Goal: Task Accomplishment & Management: Manage account settings

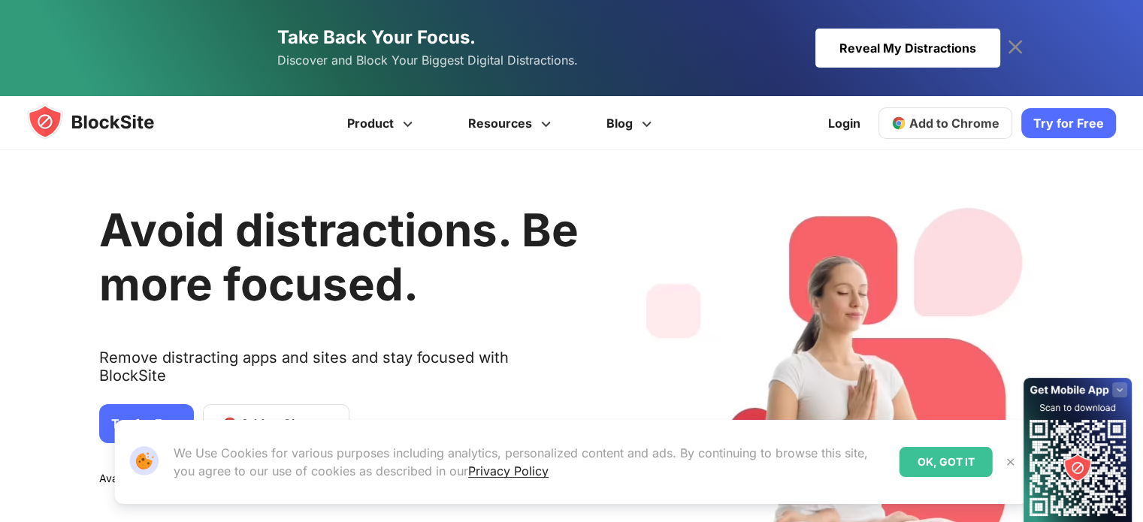
click at [151, 310] on h1 "Avoid distractions. Be more focused." at bounding box center [339, 257] width 480 height 108
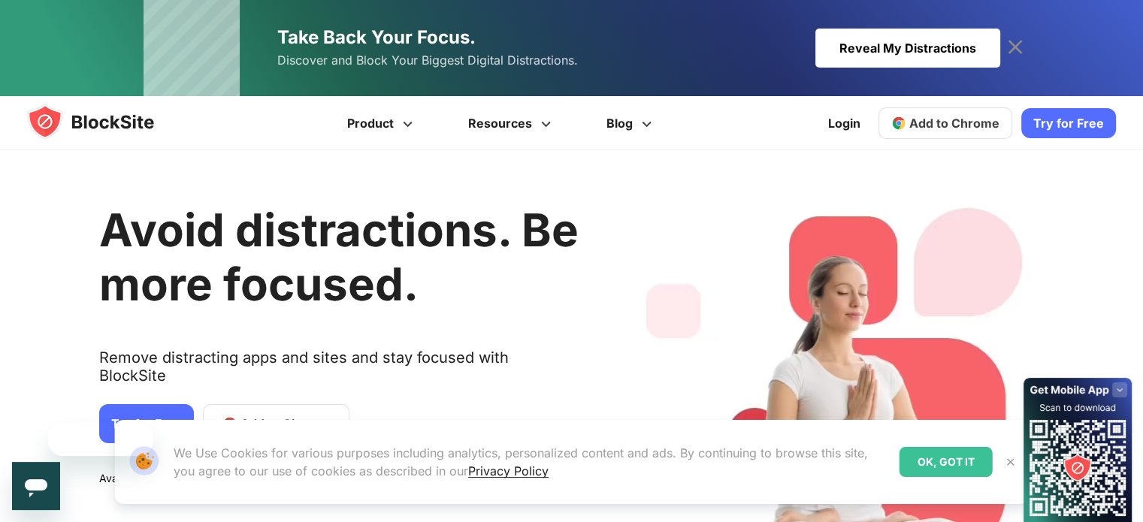
click at [152, 407] on div "Our Website uses cookies We Use Cookies for various purposes including analytic…" at bounding box center [571, 462] width 951 height 120
click at [142, 402] on div "Our Website uses cookies We Use Cookies for various purposes including analytic…" at bounding box center [571, 462] width 951 height 120
click at [23, 442] on icon "Close message from company" at bounding box center [27, 441] width 12 height 12
click at [133, 404] on link "Try for Free" at bounding box center [146, 423] width 95 height 39
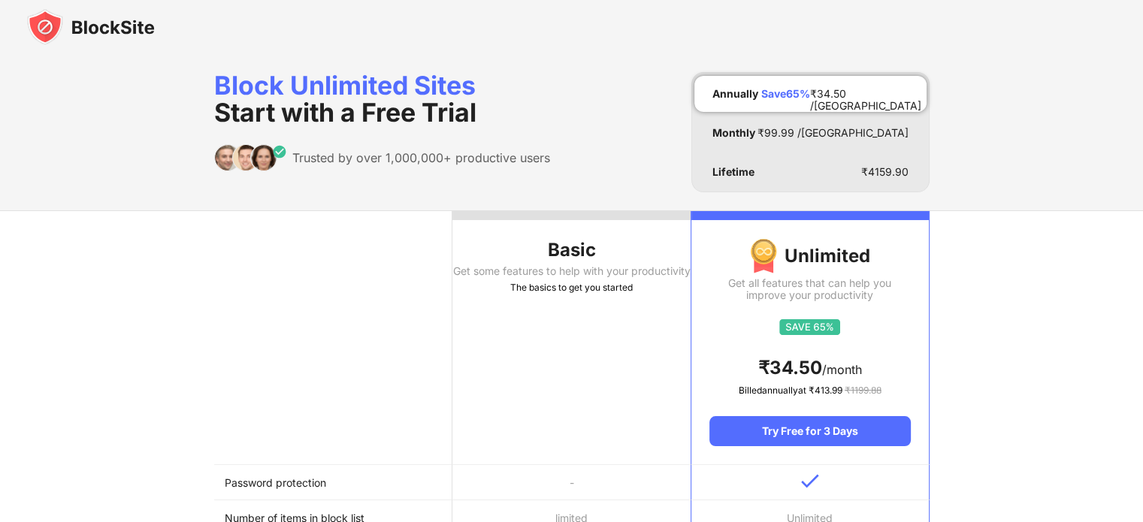
click at [463, 378] on th "Basic Get some features to help with your productivity The basics to get you st…" at bounding box center [572, 338] width 238 height 254
click at [529, 214] on div at bounding box center [572, 215] width 238 height 9
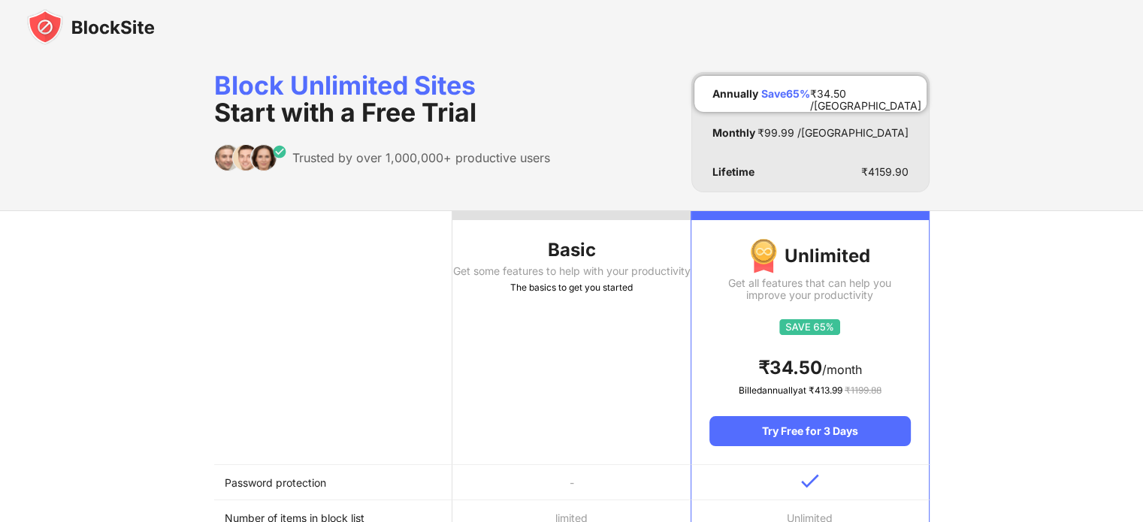
click at [529, 214] on div at bounding box center [572, 215] width 238 height 9
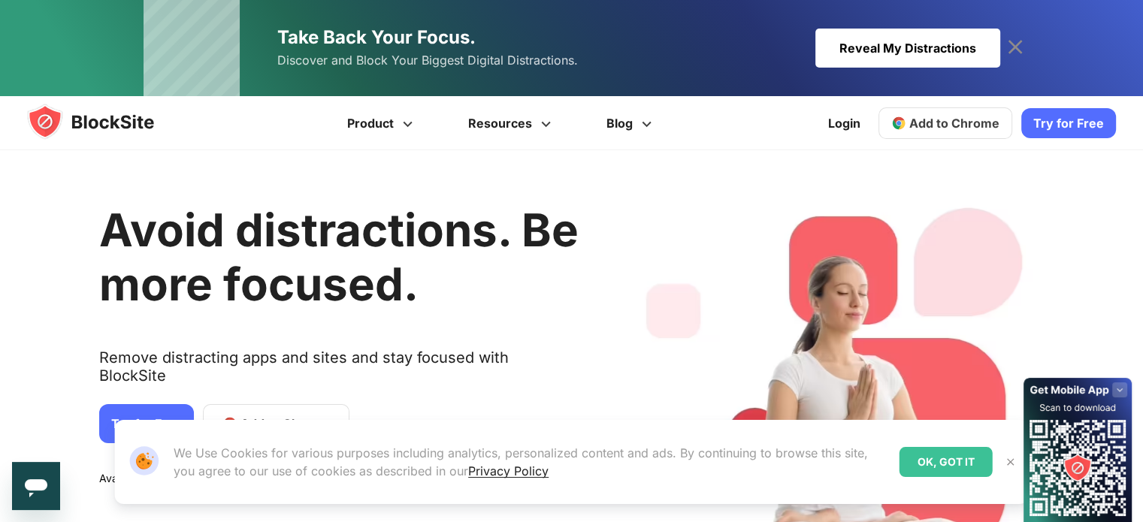
click at [145, 406] on div "Our Website uses cookies We Use Cookies for various purposes including analytic…" at bounding box center [571, 462] width 951 height 120
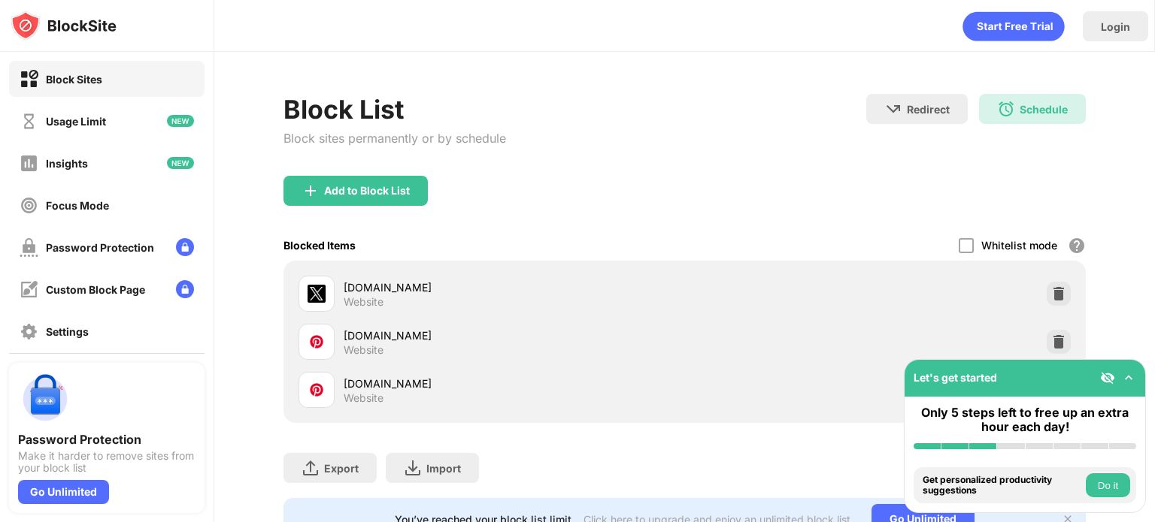
click at [613, 189] on div "Add to Block List" at bounding box center [684, 203] width 802 height 54
click at [98, 124] on div "Usage Limit" at bounding box center [76, 121] width 60 height 13
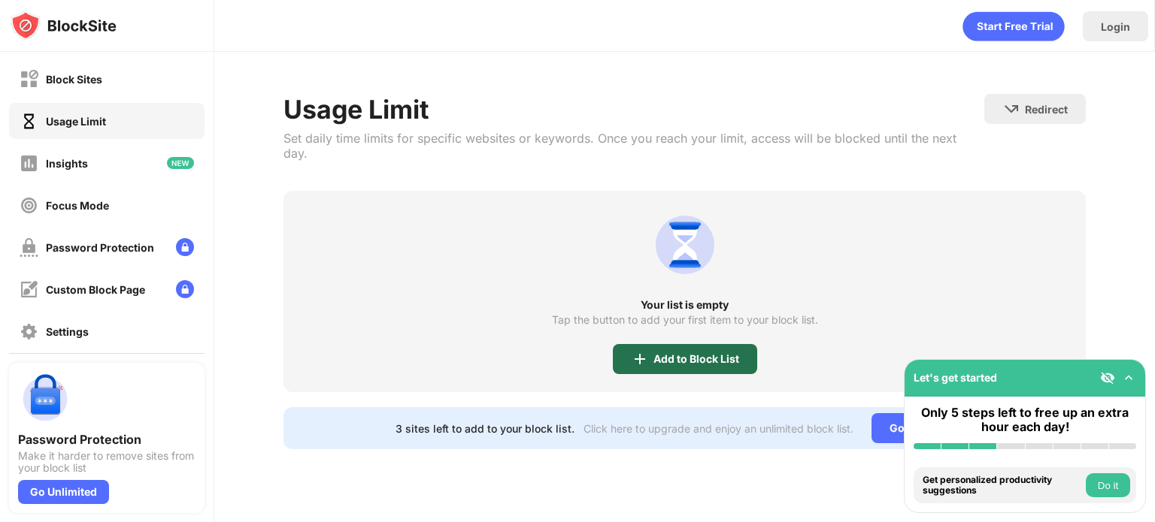
click at [648, 350] on img at bounding box center [640, 359] width 18 height 18
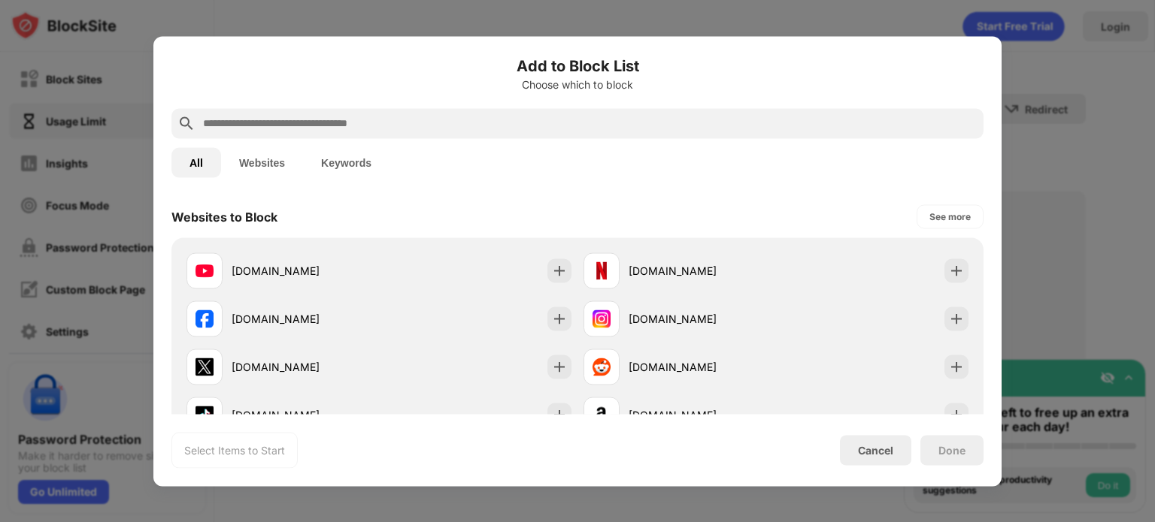
click at [599, 123] on input "text" at bounding box center [589, 123] width 776 height 18
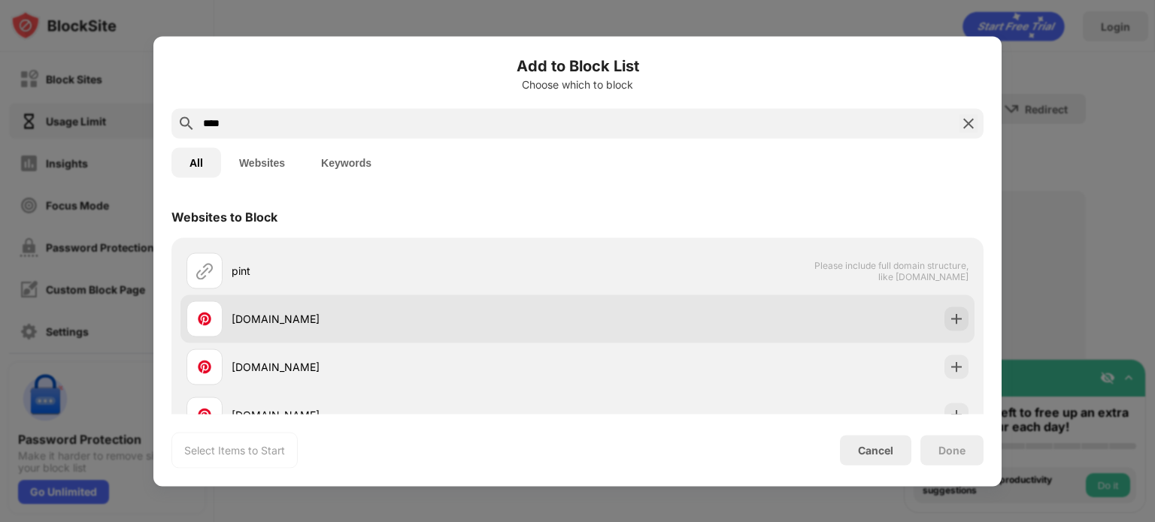
type input "****"
click at [352, 316] on div "pinterest.com" at bounding box center [405, 319] width 346 height 16
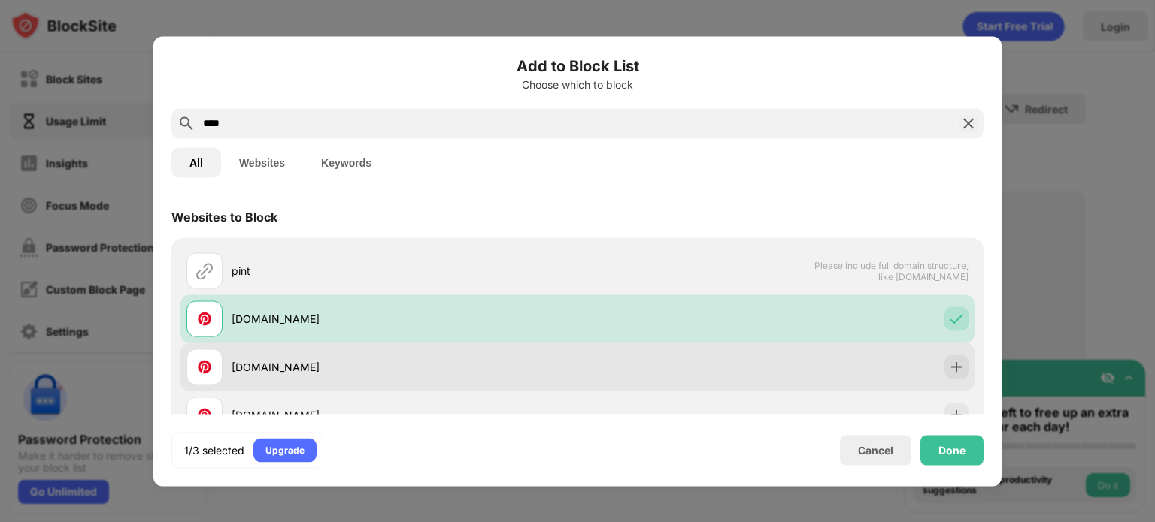
click at [338, 365] on div "pinterest.co.uk" at bounding box center [405, 367] width 346 height 16
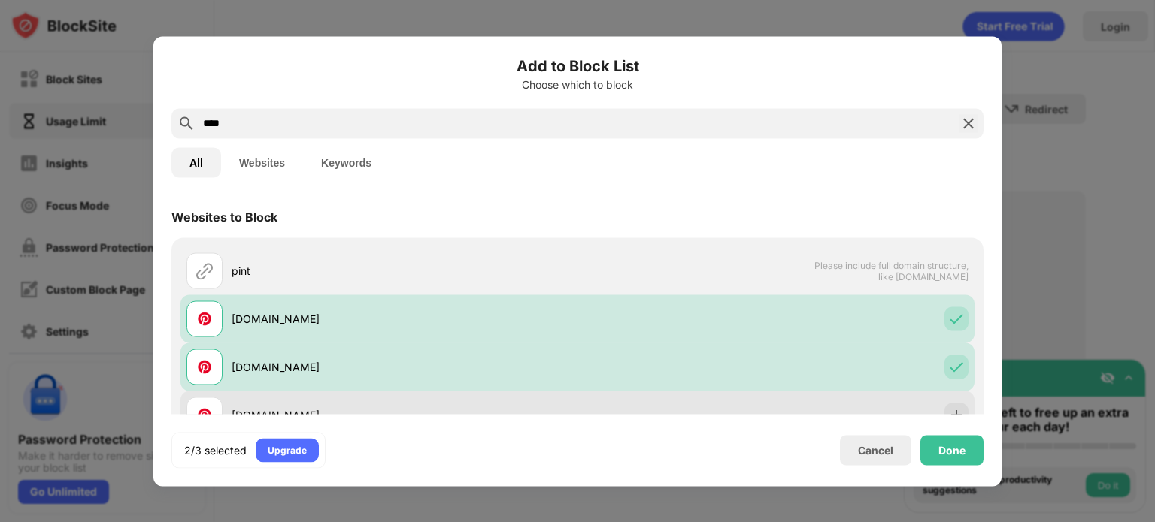
click at [322, 404] on div "pinterest.es" at bounding box center [381, 415] width 391 height 36
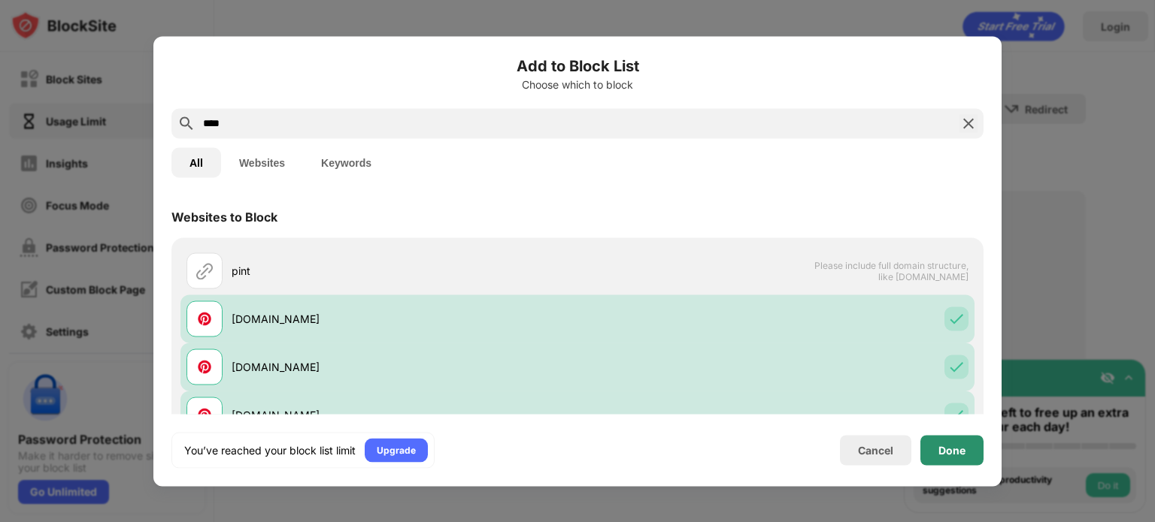
click at [971, 456] on div "Done" at bounding box center [951, 450] width 63 height 30
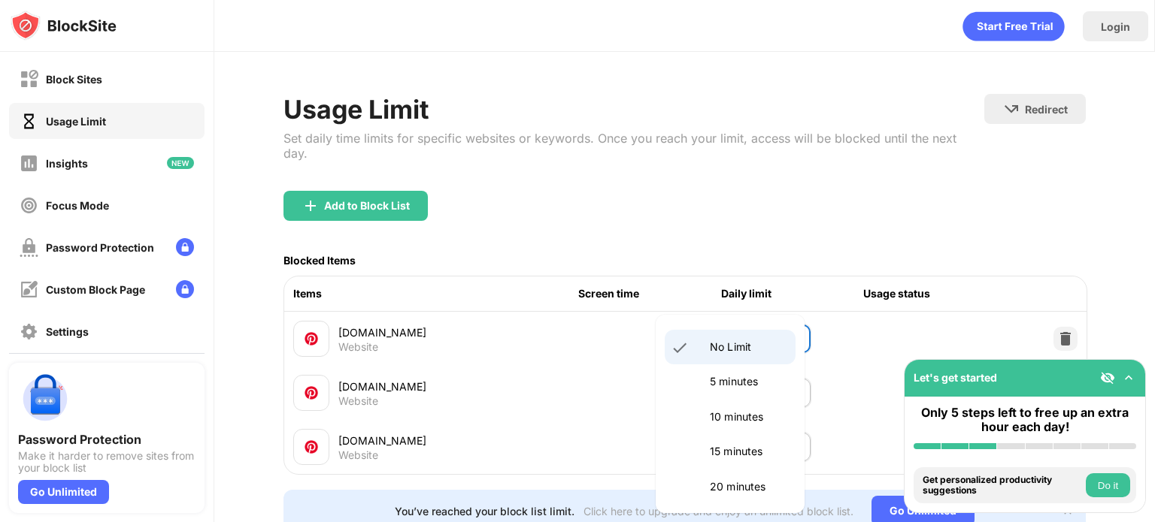
click at [785, 336] on body "Block Sites Usage Limit Insights Focus Mode Password Protection Custom Block Pa…" at bounding box center [577, 261] width 1155 height 522
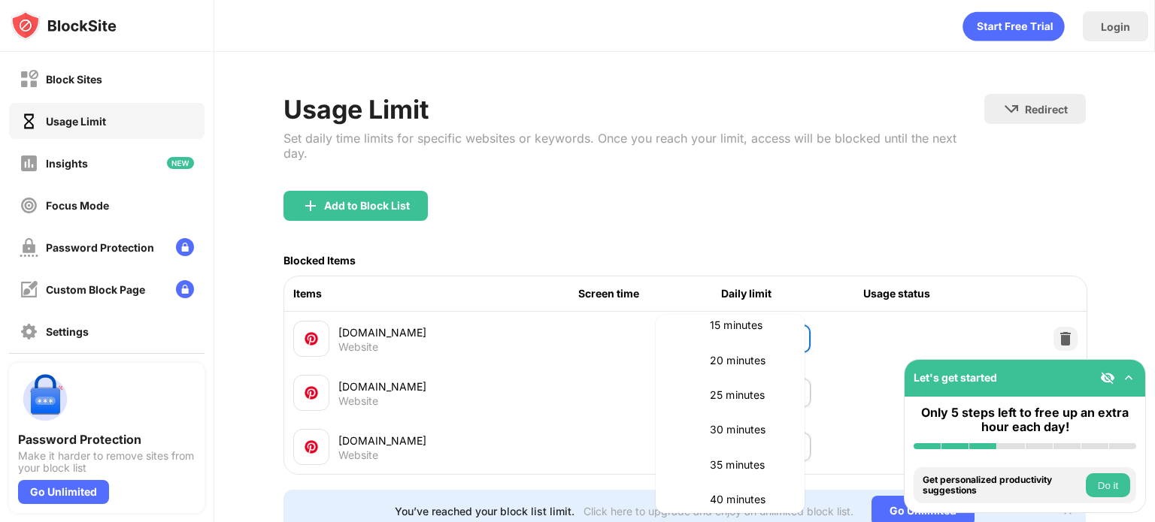
scroll to position [134, 0]
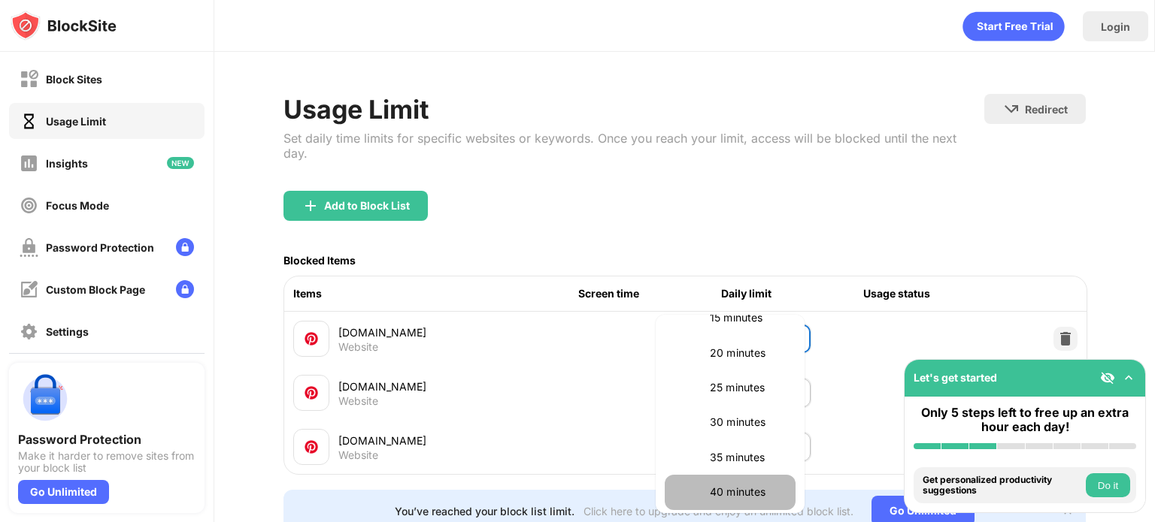
click at [743, 486] on p "40 minutes" at bounding box center [748, 492] width 77 height 17
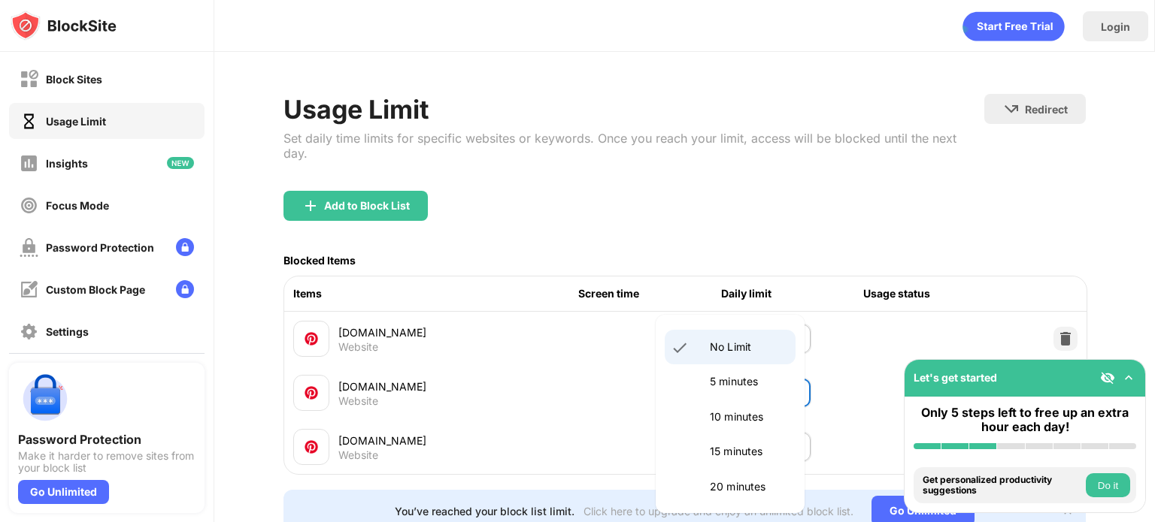
click at [773, 392] on body "Block Sites Usage Limit Insights Focus Mode Password Protection Custom Block Pa…" at bounding box center [577, 261] width 1155 height 522
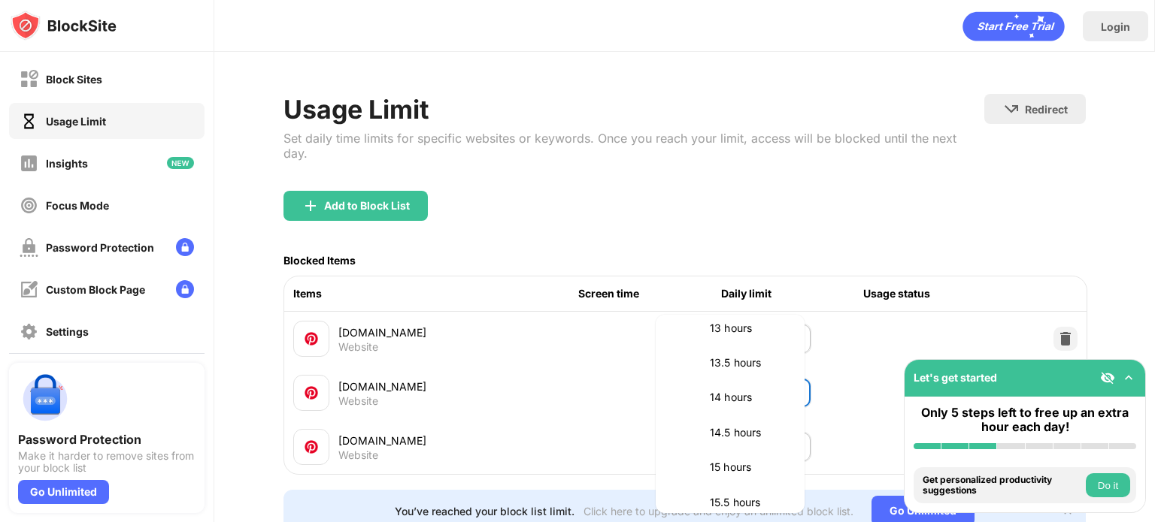
scroll to position [0, 0]
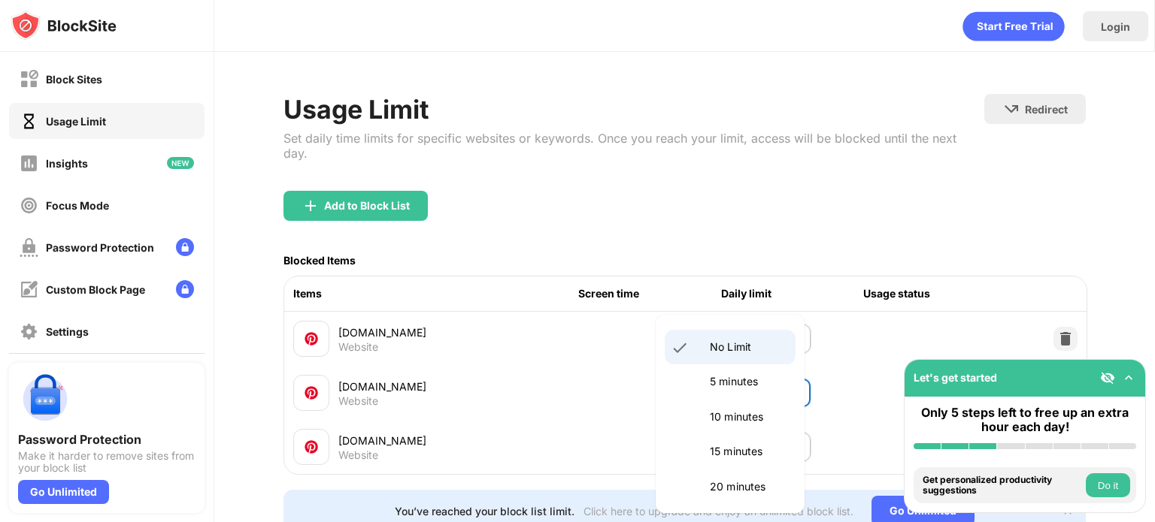
click at [827, 199] on div at bounding box center [577, 261] width 1155 height 522
click at [786, 334] on body "Block Sites Usage Limit Insights Focus Mode Password Protection Custom Block Pa…" at bounding box center [577, 261] width 1155 height 522
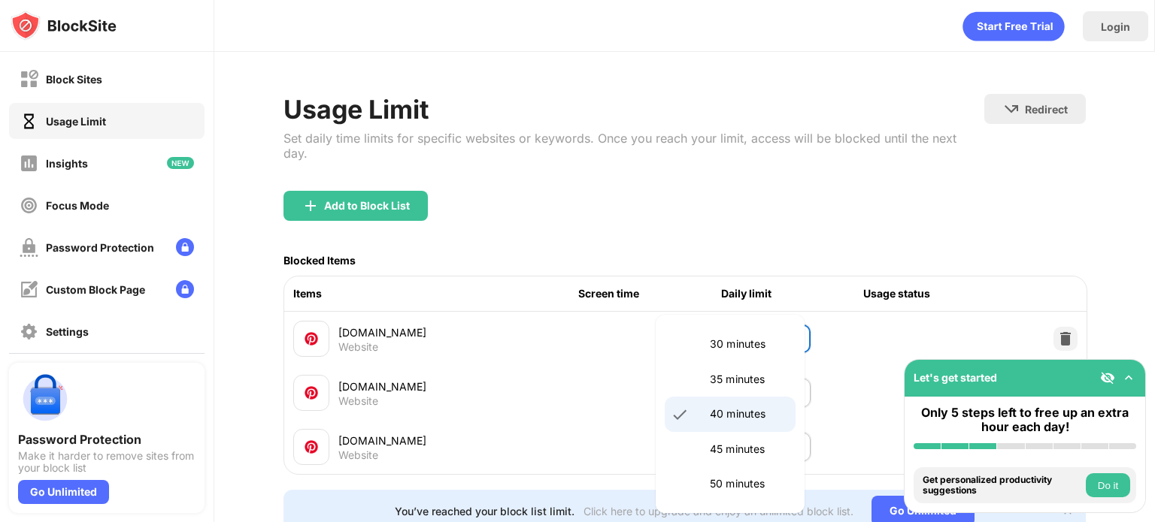
click at [749, 344] on p "30 minutes" at bounding box center [748, 344] width 77 height 17
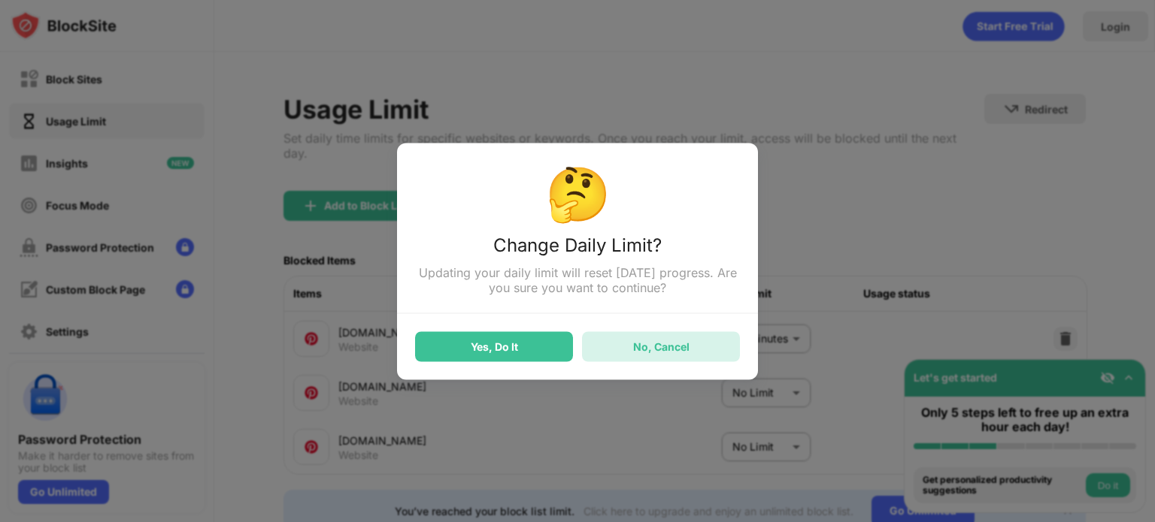
click at [639, 349] on div "No, Cancel" at bounding box center [661, 347] width 56 height 13
type input "**"
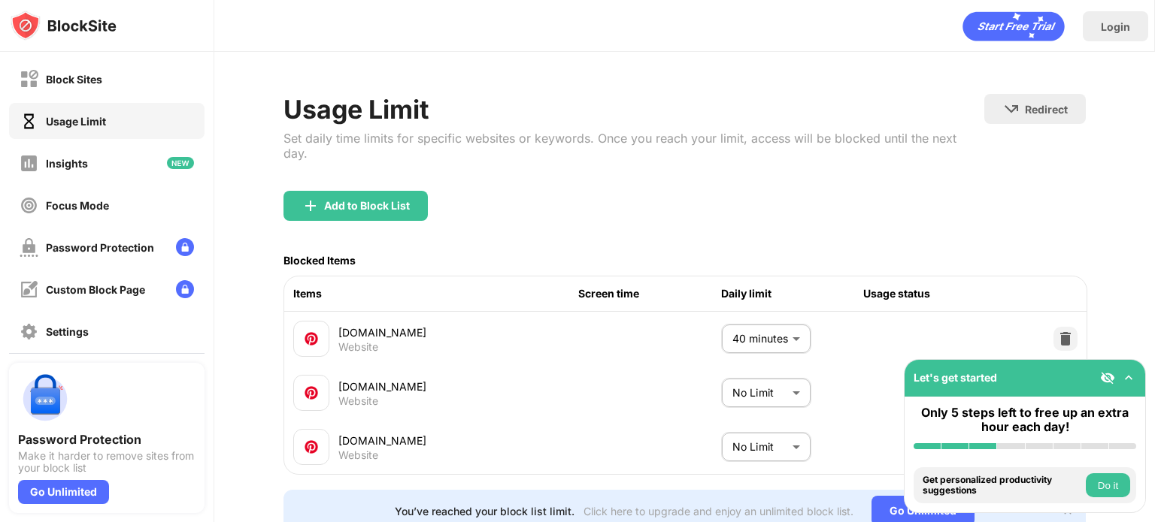
click at [1128, 375] on img at bounding box center [1128, 378] width 15 height 15
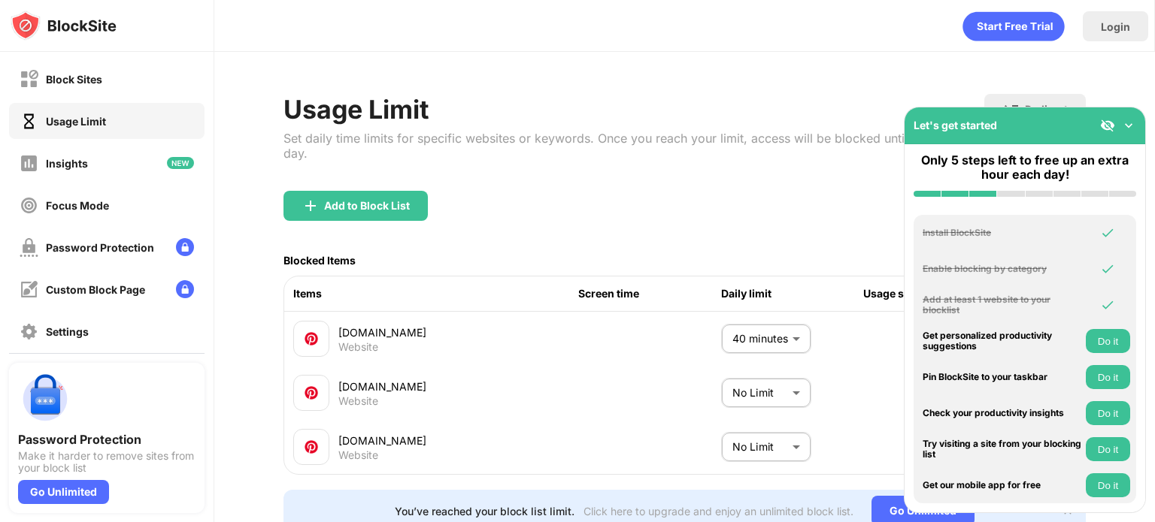
click at [767, 300] on div "Daily limit" at bounding box center [792, 294] width 143 height 17
click at [1126, 123] on img at bounding box center [1128, 125] width 15 height 15
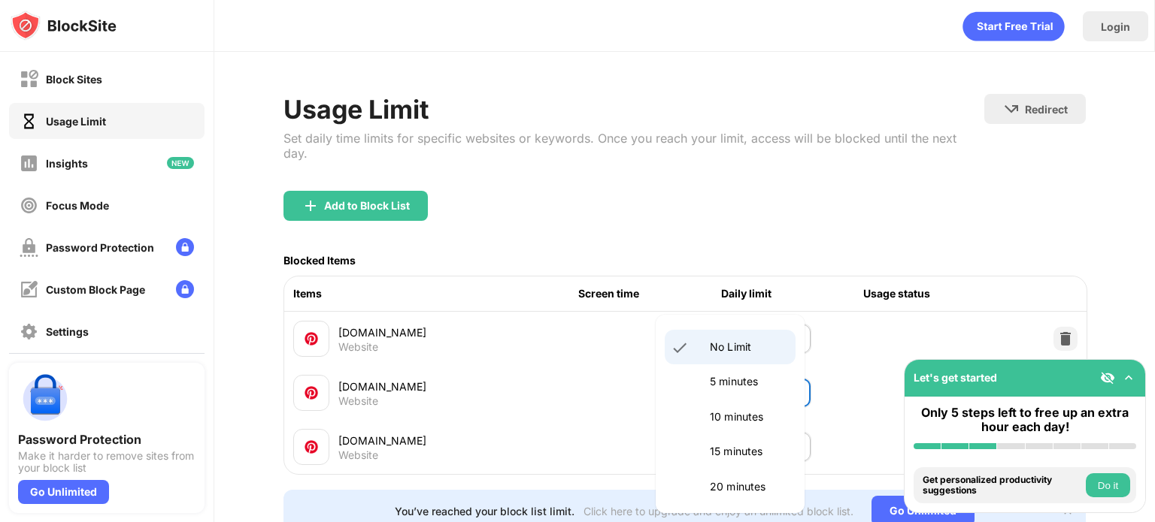
click at [776, 400] on body "Block Sites Usage Limit Insights Focus Mode Password Protection Custom Block Pa…" at bounding box center [577, 261] width 1155 height 522
click at [743, 377] on p "5 minutes" at bounding box center [748, 382] width 77 height 17
type input "*"
click at [739, 441] on body "Block Sites Usage Limit Insights Focus Mode Password Protection Custom Block Pa…" at bounding box center [577, 261] width 1155 height 522
click at [746, 377] on p "5 minutes" at bounding box center [748, 382] width 77 height 17
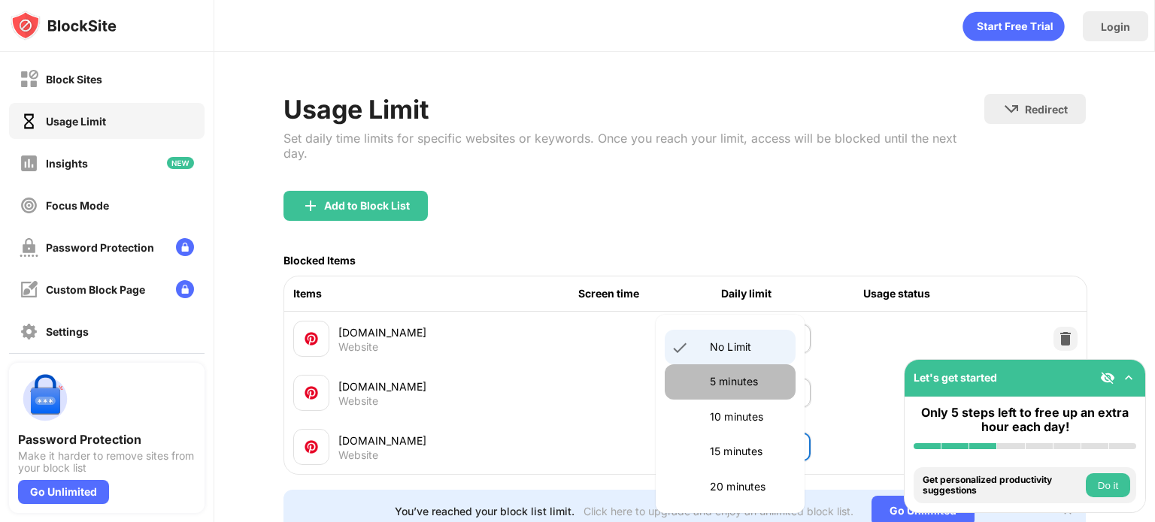
type input "*"
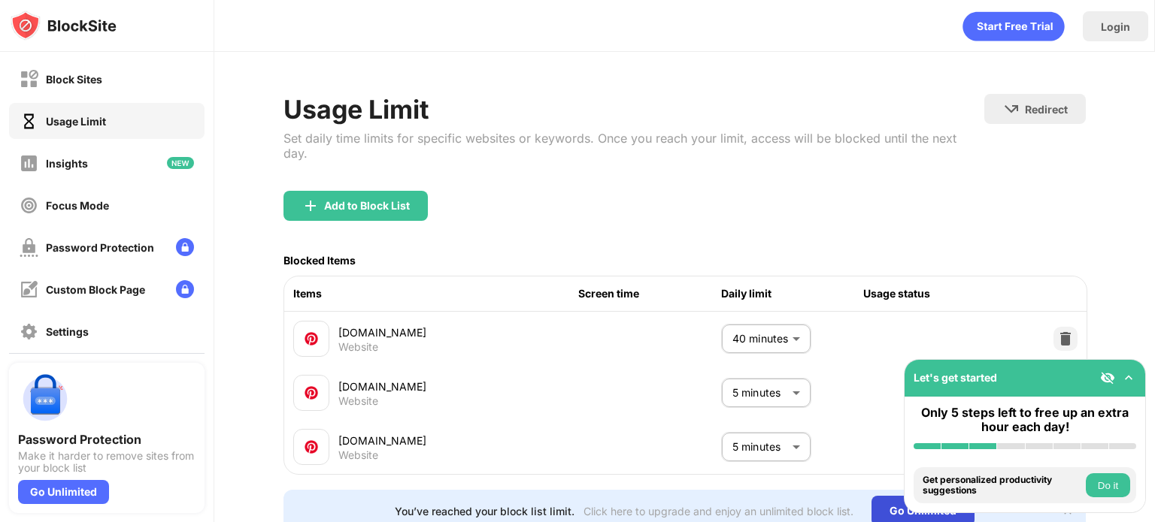
click at [888, 501] on div "Go Unlimited" at bounding box center [922, 511] width 103 height 30
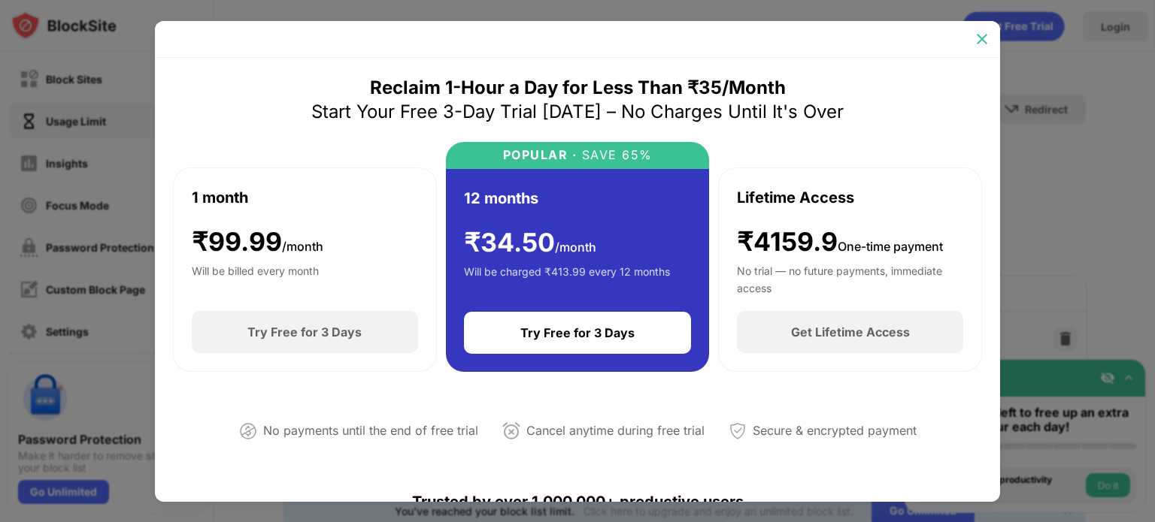
click at [986, 36] on img at bounding box center [981, 39] width 15 height 15
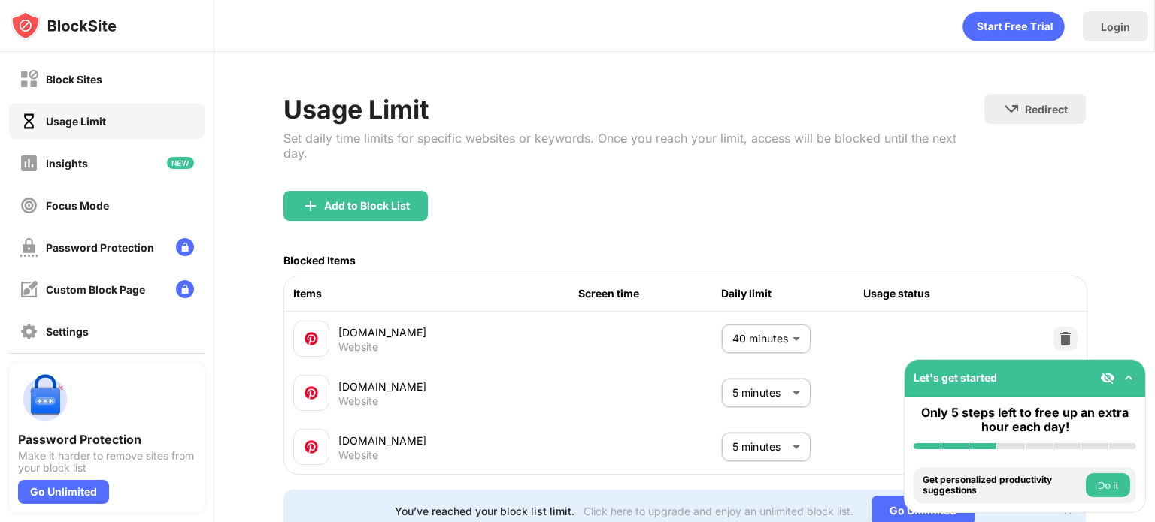
click at [1131, 371] on img at bounding box center [1128, 378] width 15 height 15
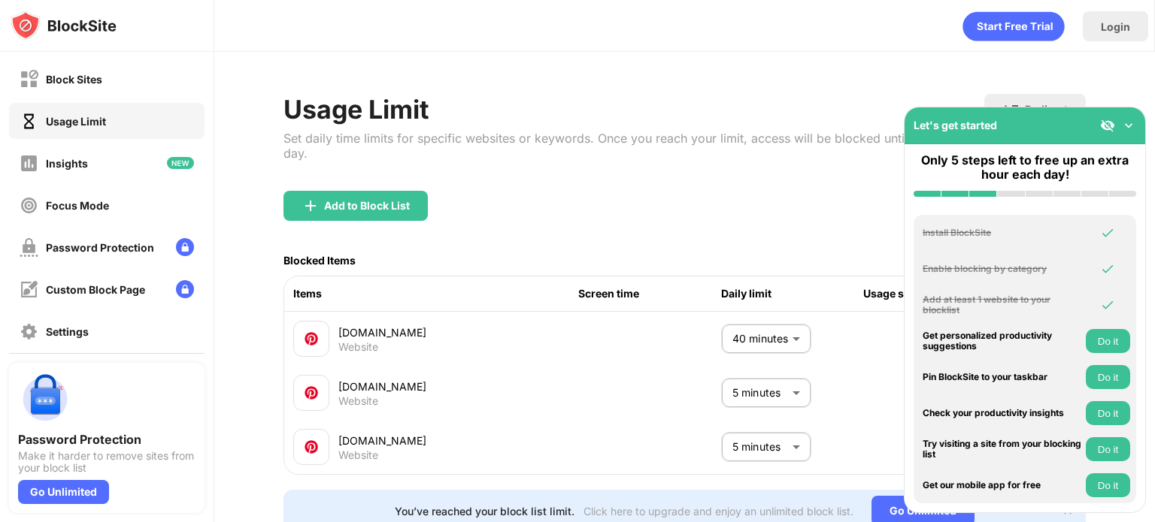
click at [1132, 126] on img at bounding box center [1128, 125] width 15 height 15
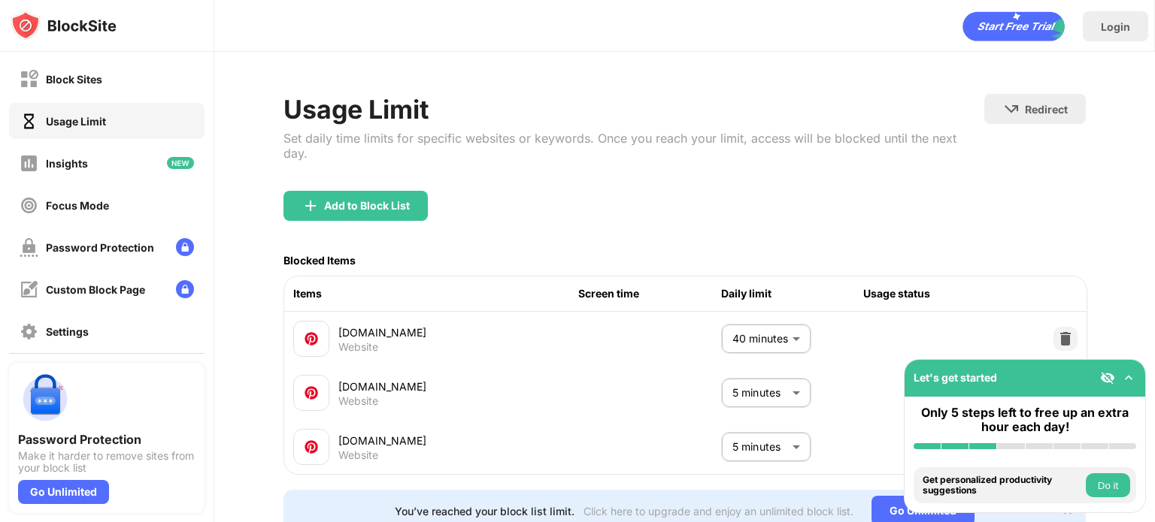
click at [995, 19] on g "animation" at bounding box center [1114, 23] width 305 height 40
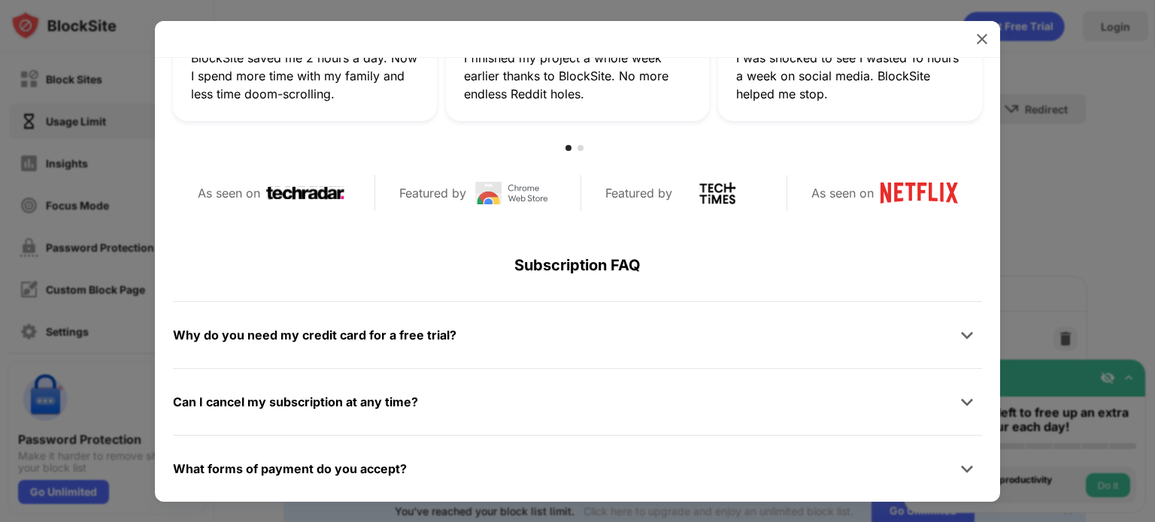
scroll to position [715, 0]
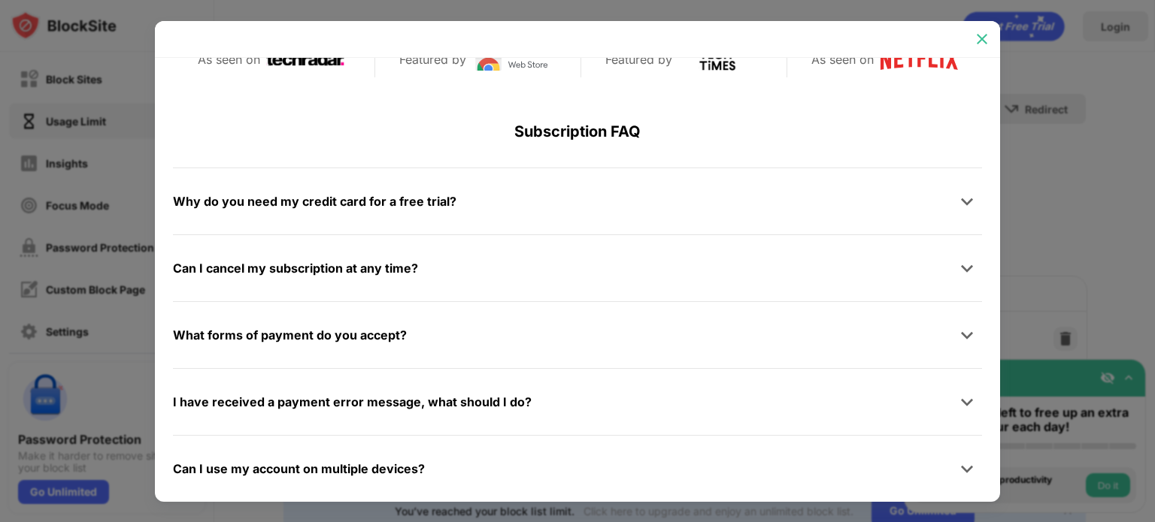
click at [982, 36] on img at bounding box center [981, 39] width 15 height 15
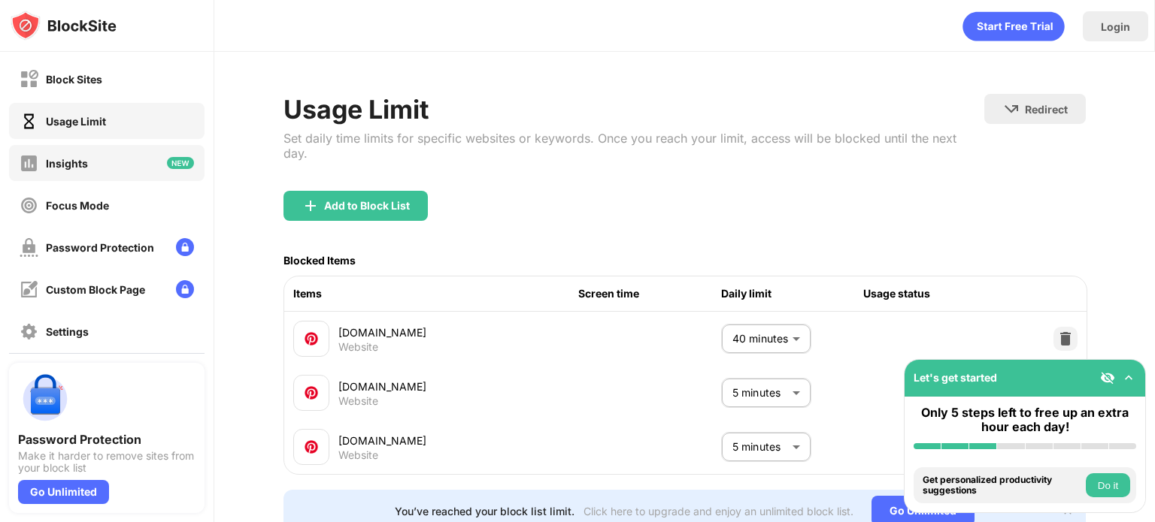
click at [132, 154] on div "Insights" at bounding box center [106, 163] width 195 height 36
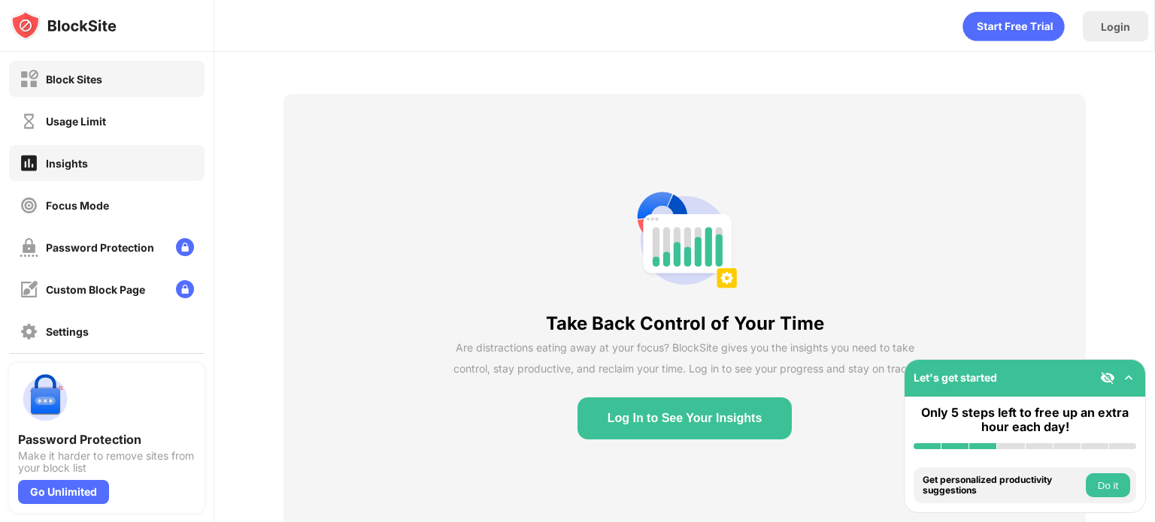
click at [101, 74] on div "Block Sites" at bounding box center [74, 79] width 56 height 13
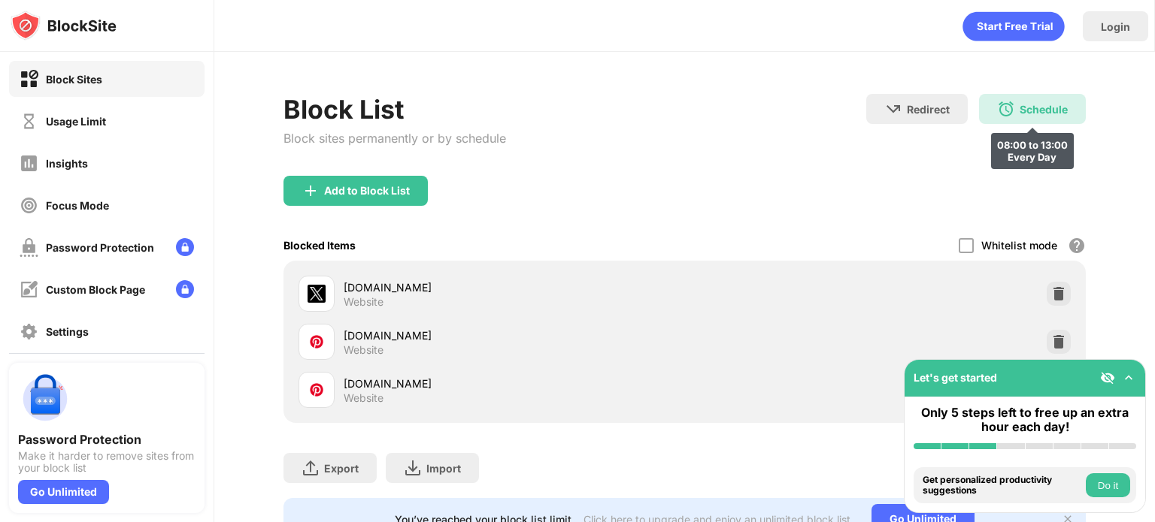
click at [1000, 109] on img at bounding box center [1006, 109] width 18 height 18
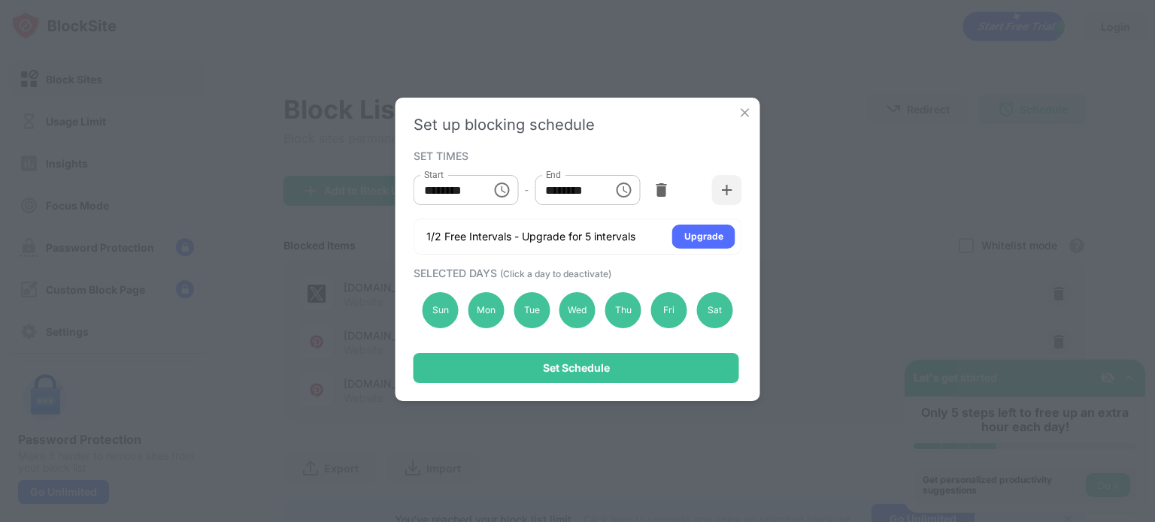
click at [742, 110] on img at bounding box center [744, 112] width 15 height 15
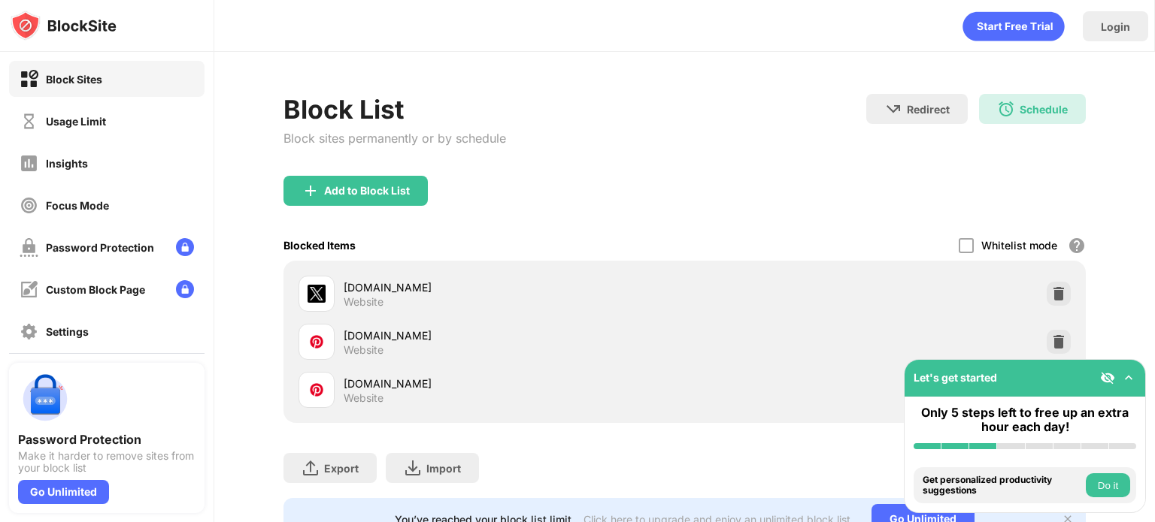
scroll to position [70, 0]
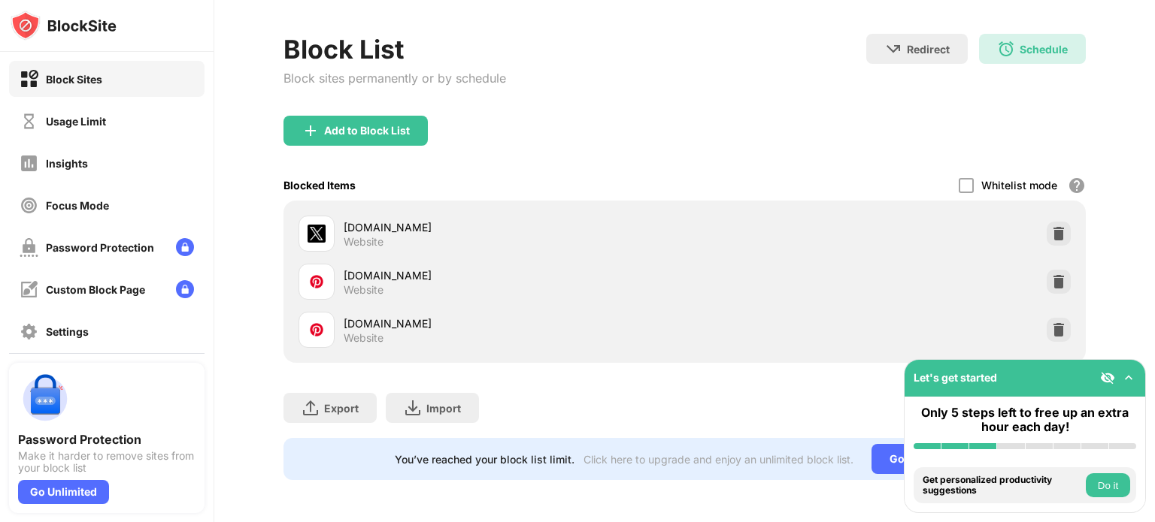
click at [1114, 484] on button "Do it" at bounding box center [1107, 486] width 44 height 24
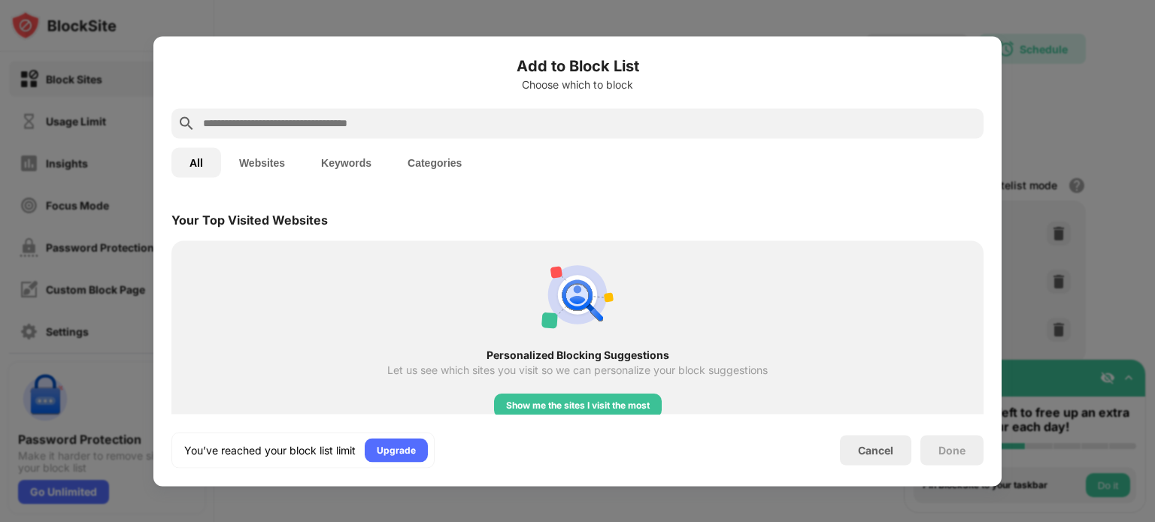
scroll to position [523, 0]
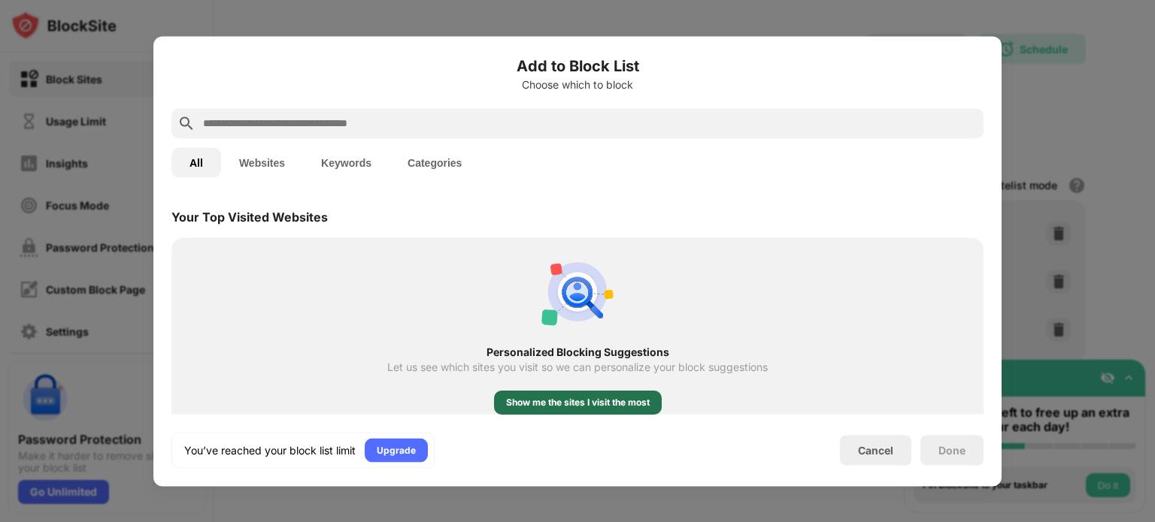
click at [574, 402] on div "Show me the sites I visit the most" at bounding box center [578, 402] width 144 height 15
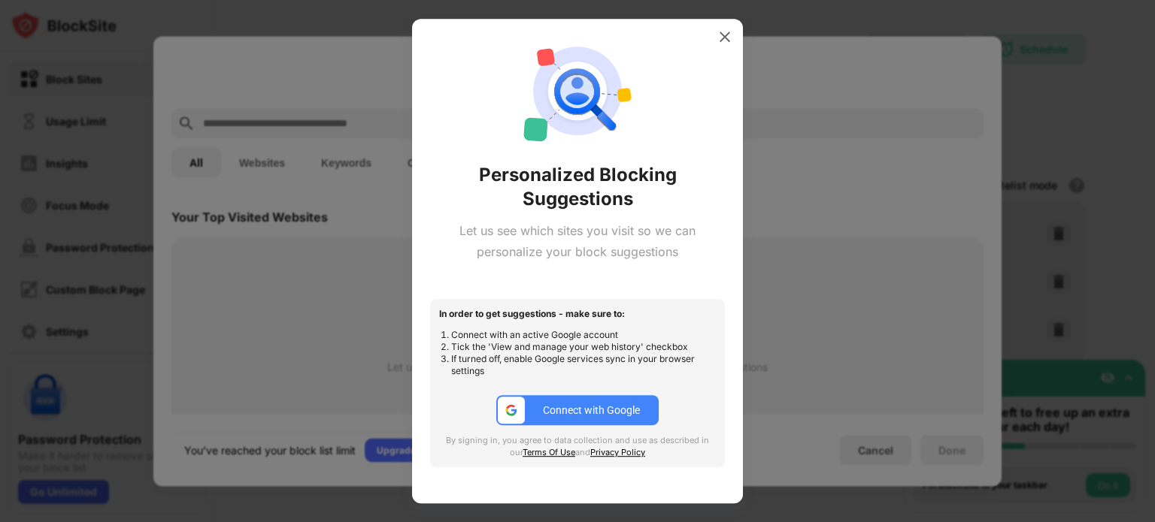
click at [574, 402] on button "Connect with Google" at bounding box center [577, 410] width 162 height 30
click at [725, 34] on img at bounding box center [724, 36] width 15 height 15
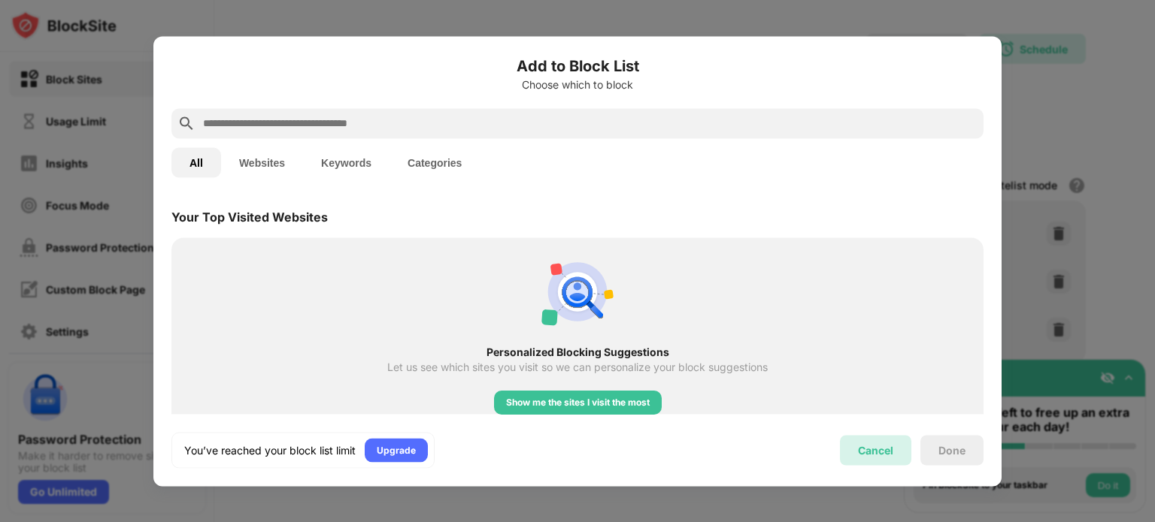
click at [884, 446] on div "Cancel" at bounding box center [875, 450] width 35 height 13
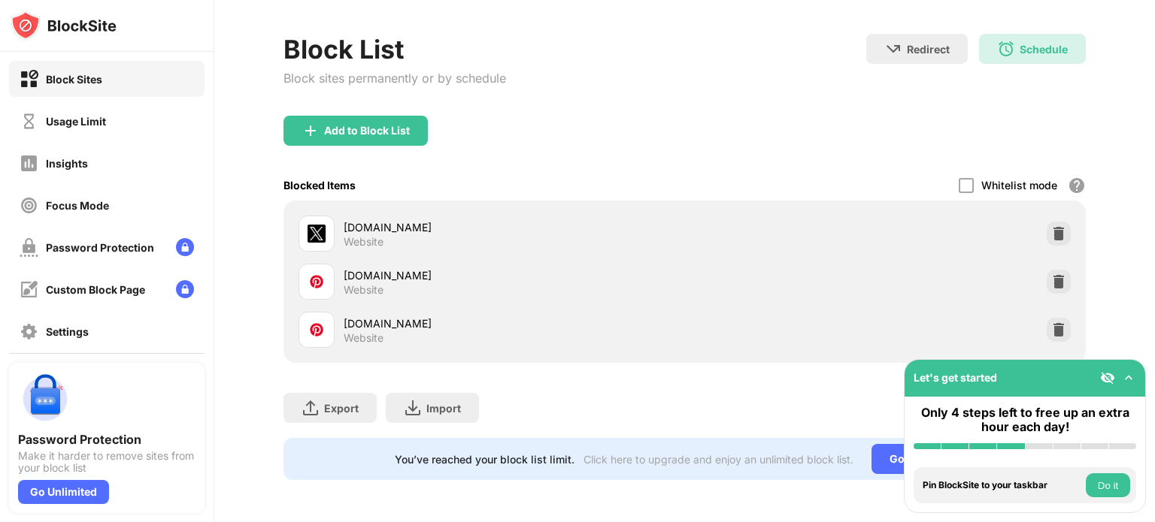
click at [1131, 374] on img at bounding box center [1128, 378] width 15 height 15
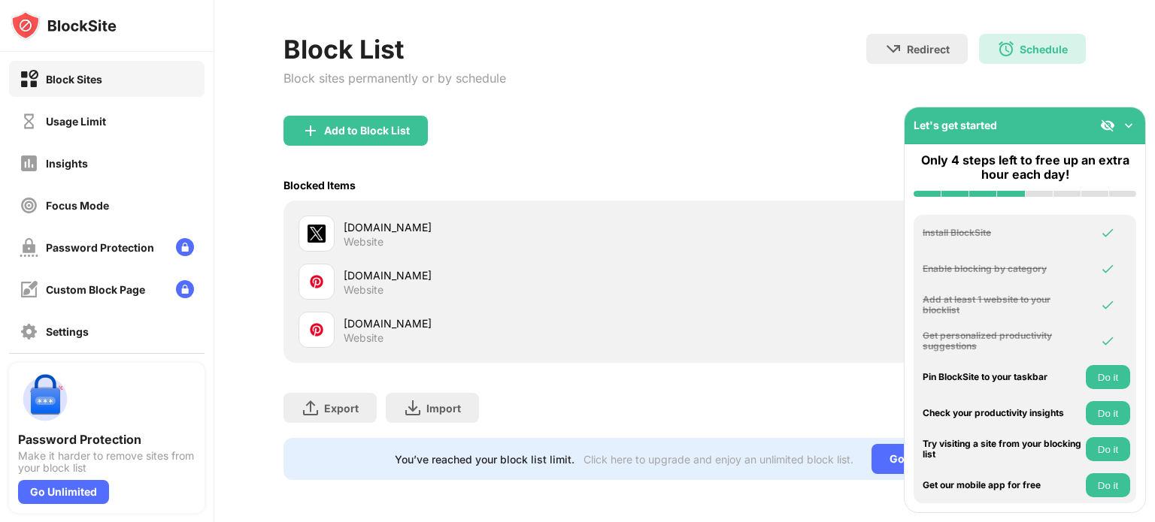
click at [1109, 447] on button "Do it" at bounding box center [1107, 449] width 44 height 24
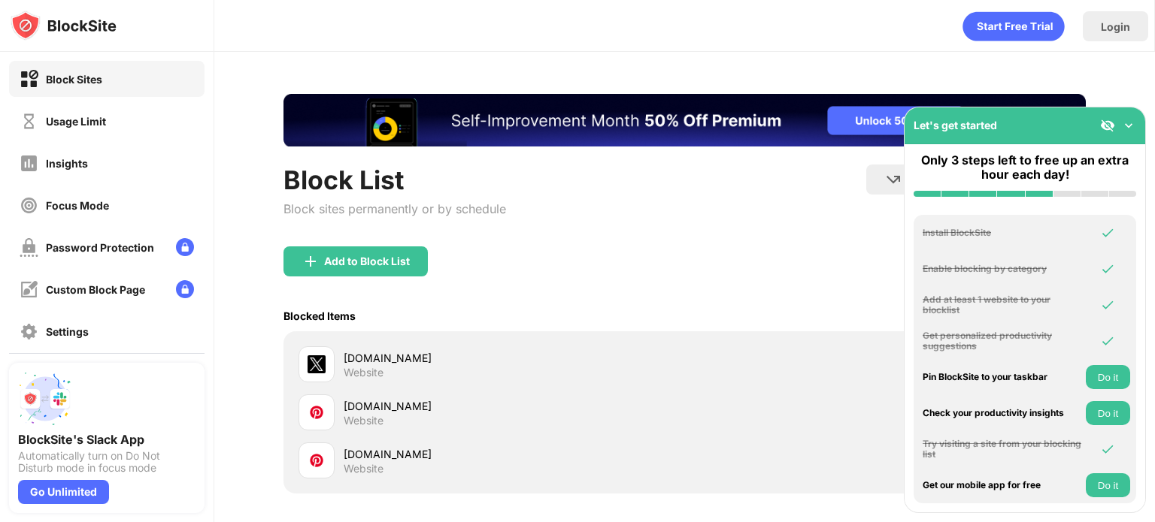
click at [1129, 120] on img at bounding box center [1128, 125] width 15 height 15
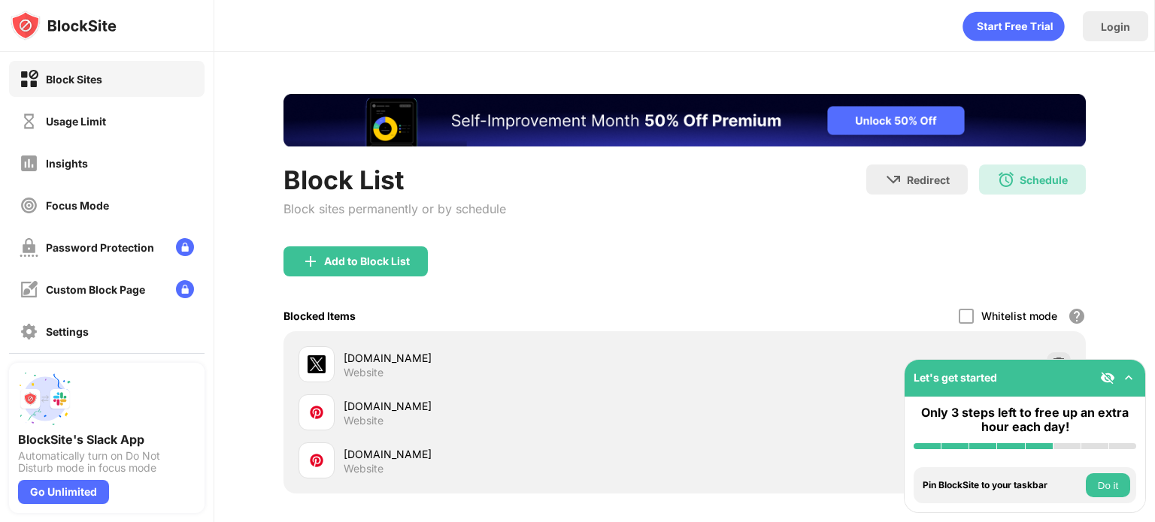
click at [1127, 384] on img at bounding box center [1128, 378] width 15 height 15
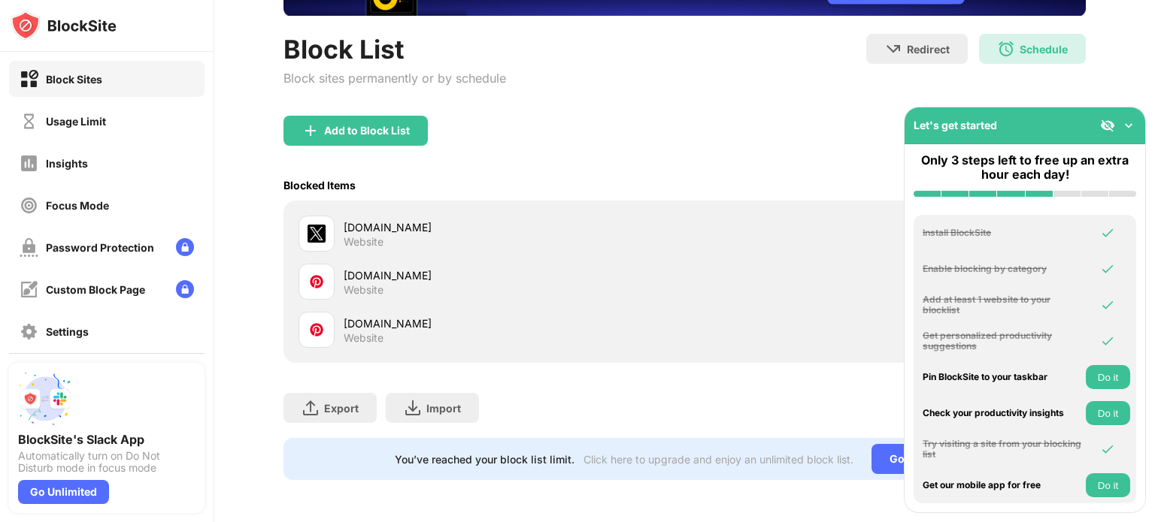
click at [1126, 123] on img at bounding box center [1128, 125] width 15 height 15
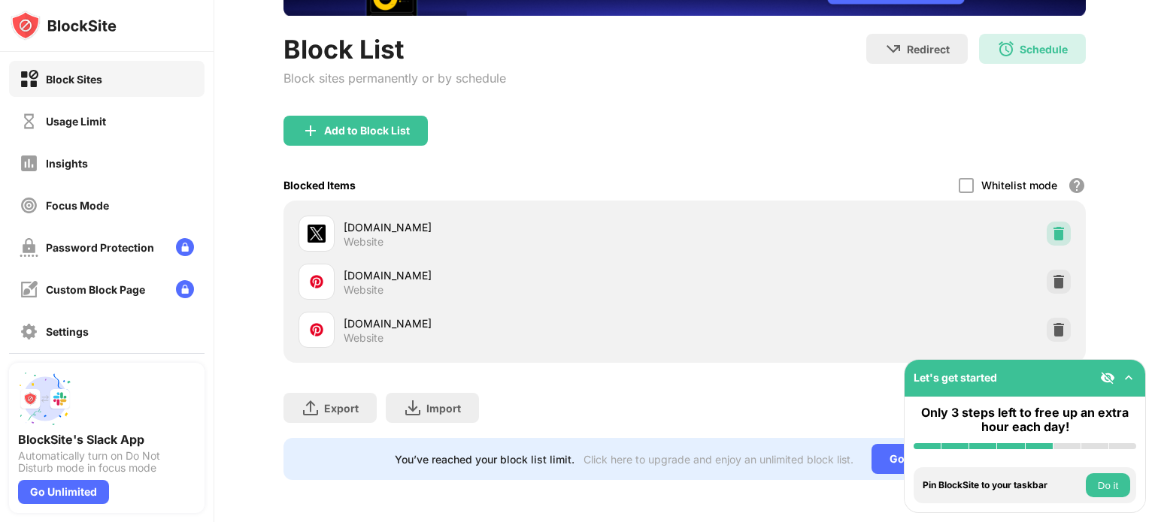
click at [1051, 226] on img at bounding box center [1058, 233] width 15 height 15
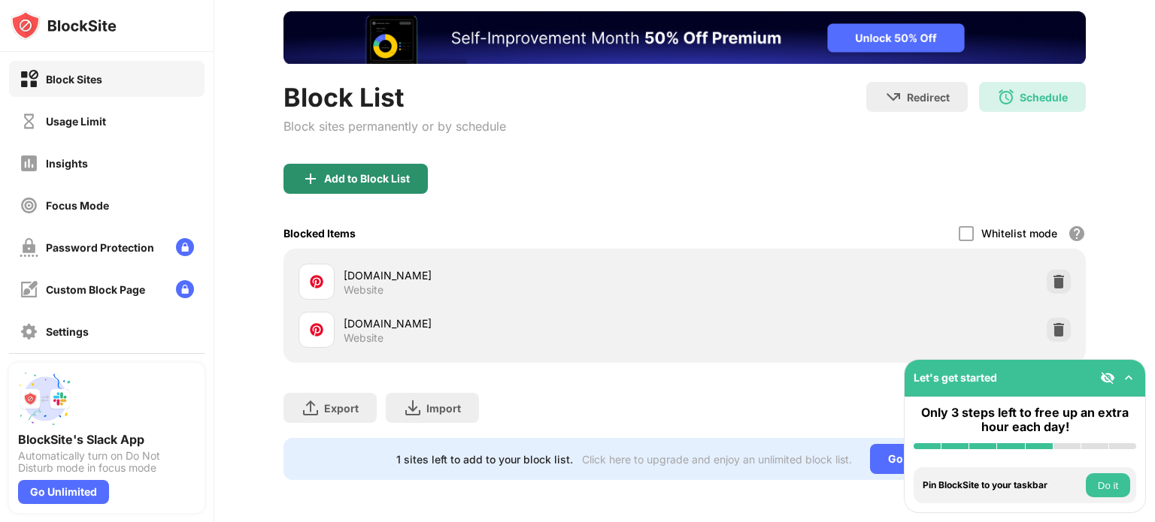
click at [364, 164] on div "Add to Block List" at bounding box center [355, 179] width 144 height 30
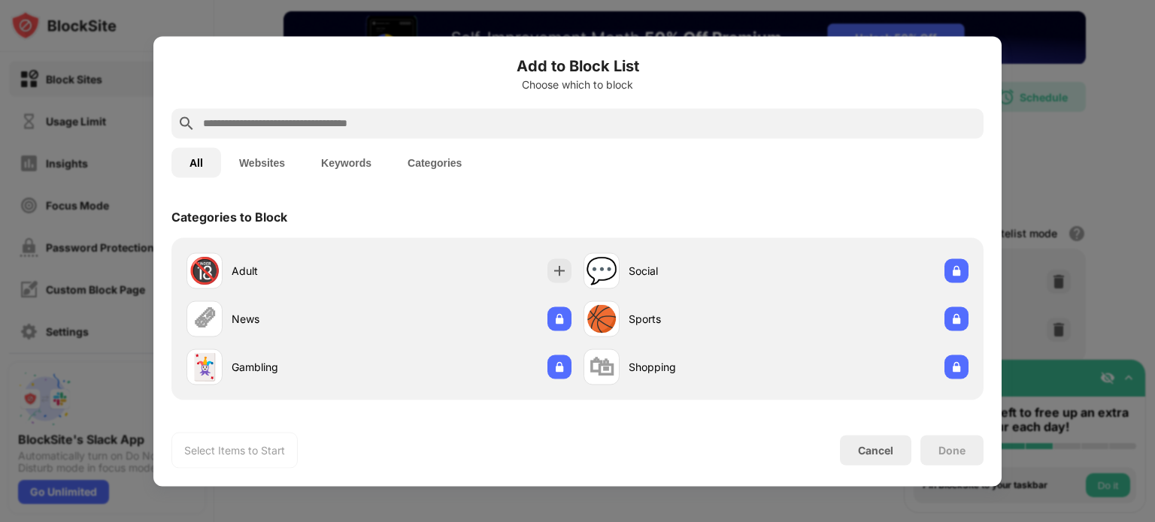
click at [350, 124] on input "text" at bounding box center [589, 123] width 776 height 18
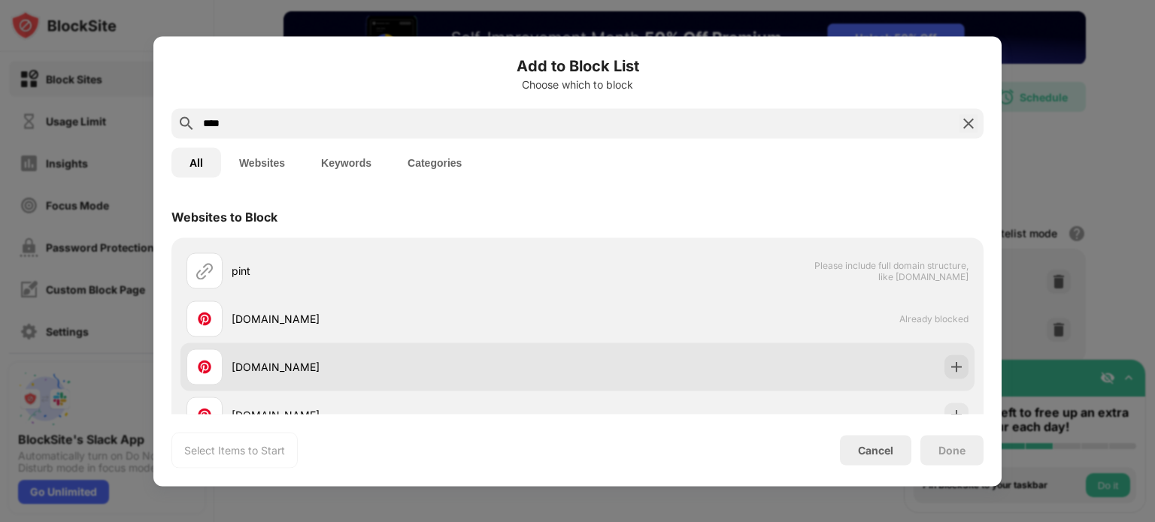
type input "****"
click at [958, 362] on div "pinterest.co.uk" at bounding box center [577, 367] width 794 height 48
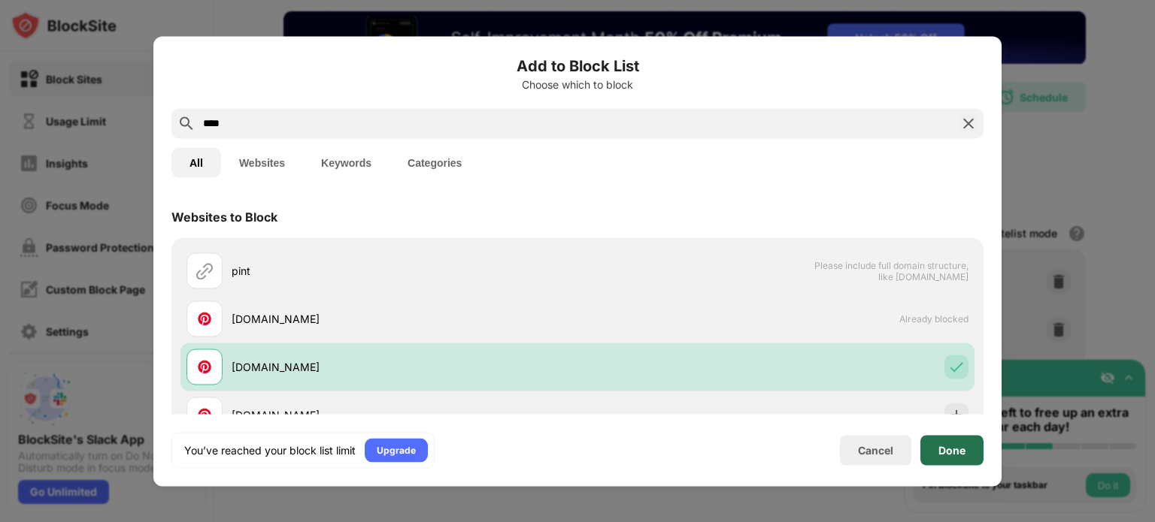
click at [952, 456] on div "Done" at bounding box center [951, 450] width 27 height 12
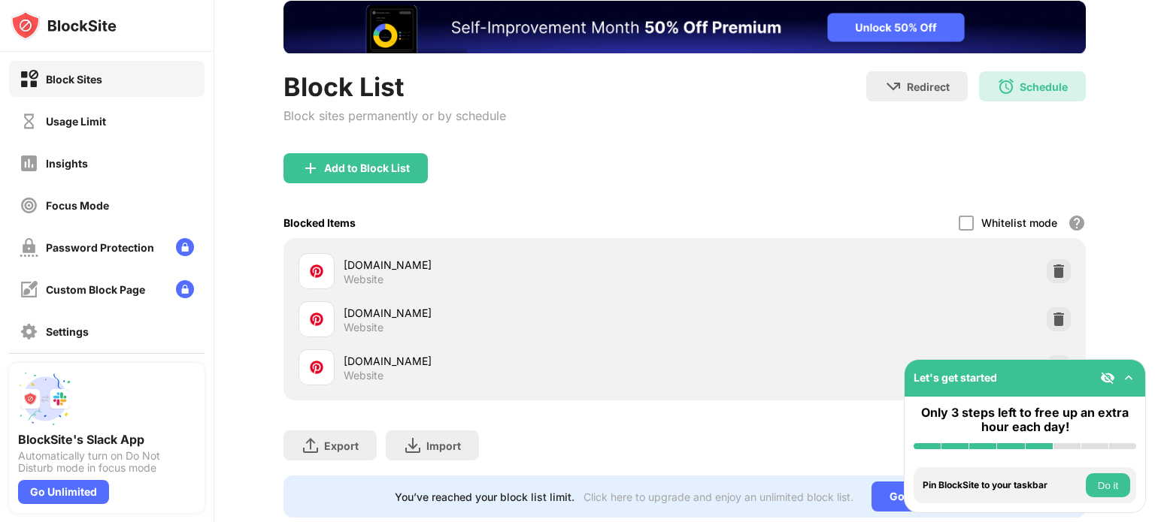
scroll to position [141, 0]
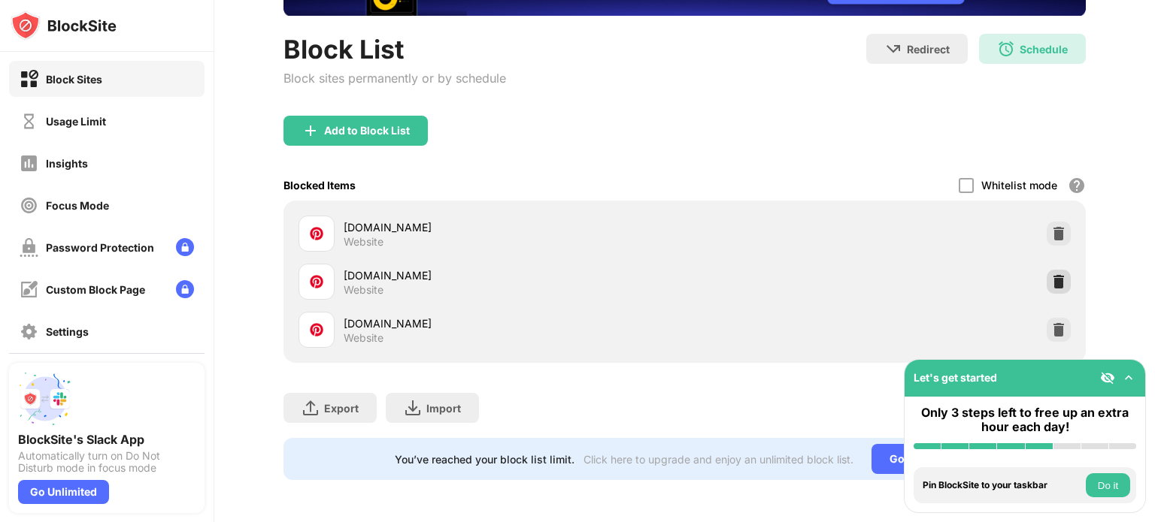
click at [1053, 274] on img at bounding box center [1058, 281] width 15 height 15
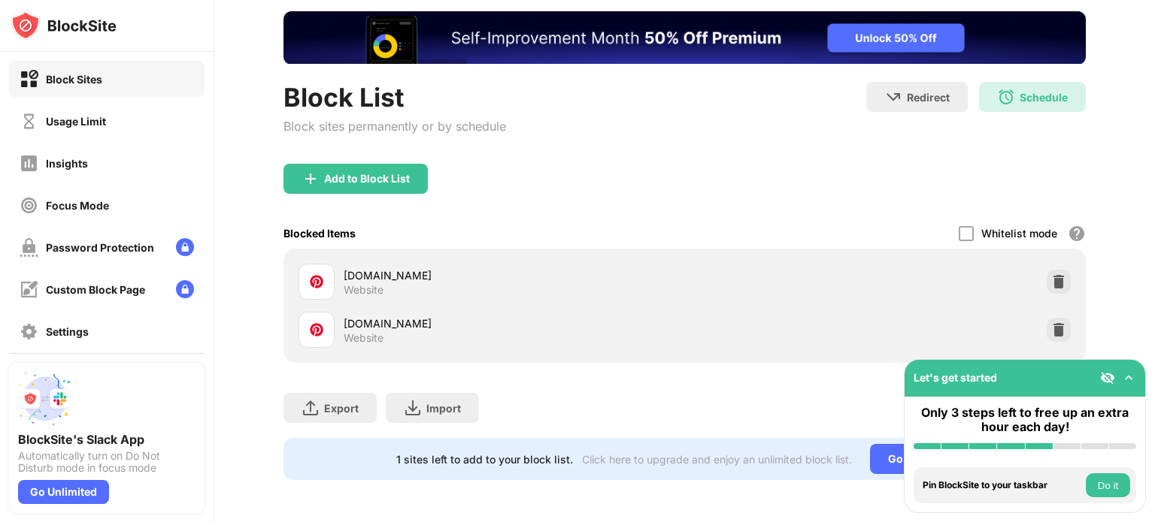
scroll to position [0, 0]
click at [1051, 274] on img at bounding box center [1058, 281] width 15 height 15
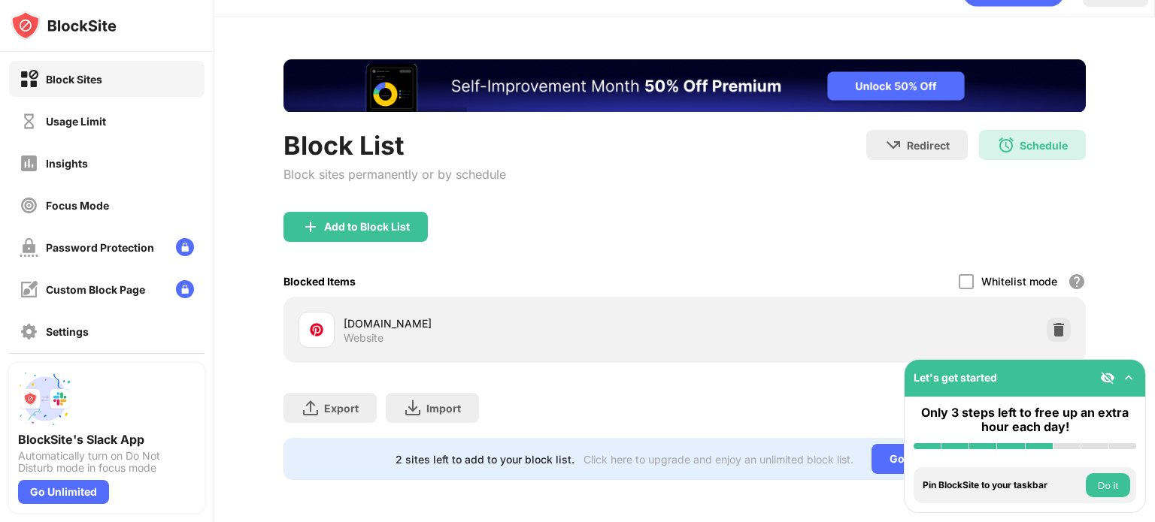
scroll to position [45, 0]
click at [381, 221] on div "Add to Block List" at bounding box center [367, 227] width 86 height 12
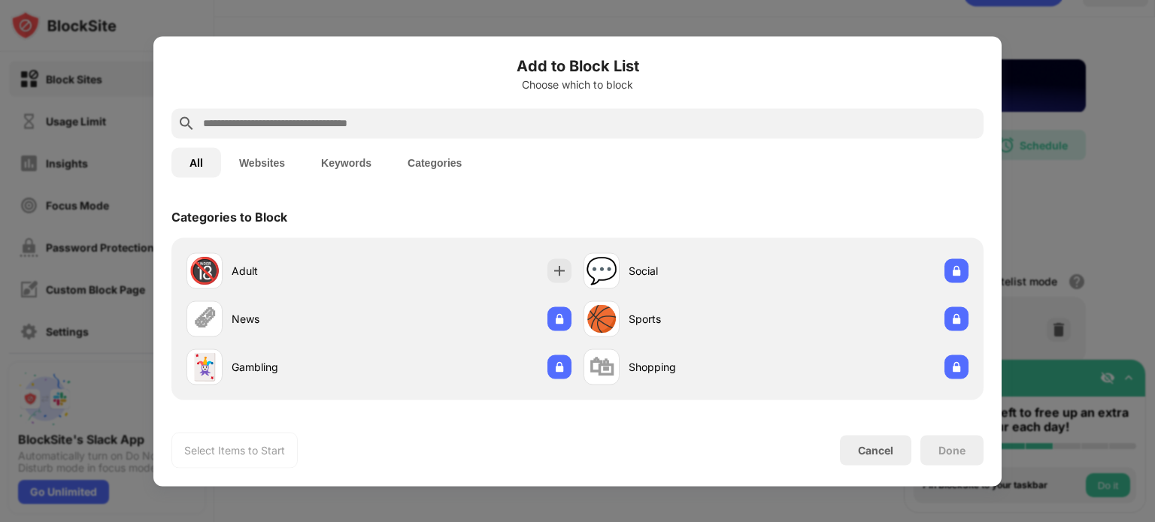
click at [364, 124] on input "text" at bounding box center [589, 123] width 776 height 18
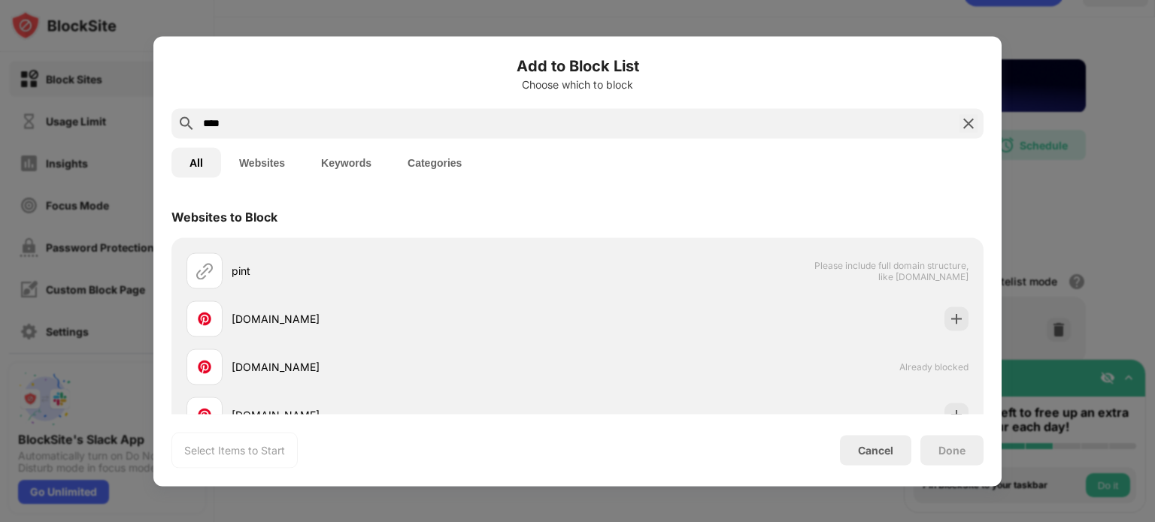
drag, startPoint x: 174, startPoint y: 280, endPoint x: 166, endPoint y: 370, distance: 90.5
click at [166, 370] on div "Add to Block List Choose which to block **** All Websites Keywords Categories W…" at bounding box center [577, 261] width 848 height 450
drag, startPoint x: 166, startPoint y: 370, endPoint x: 392, endPoint y: 440, distance: 237.0
click at [392, 440] on div "Add to Block List Choose which to block **** All Websites Keywords Categories W…" at bounding box center [577, 261] width 848 height 450
click at [752, 203] on div "Websites to Block" at bounding box center [577, 216] width 812 height 42
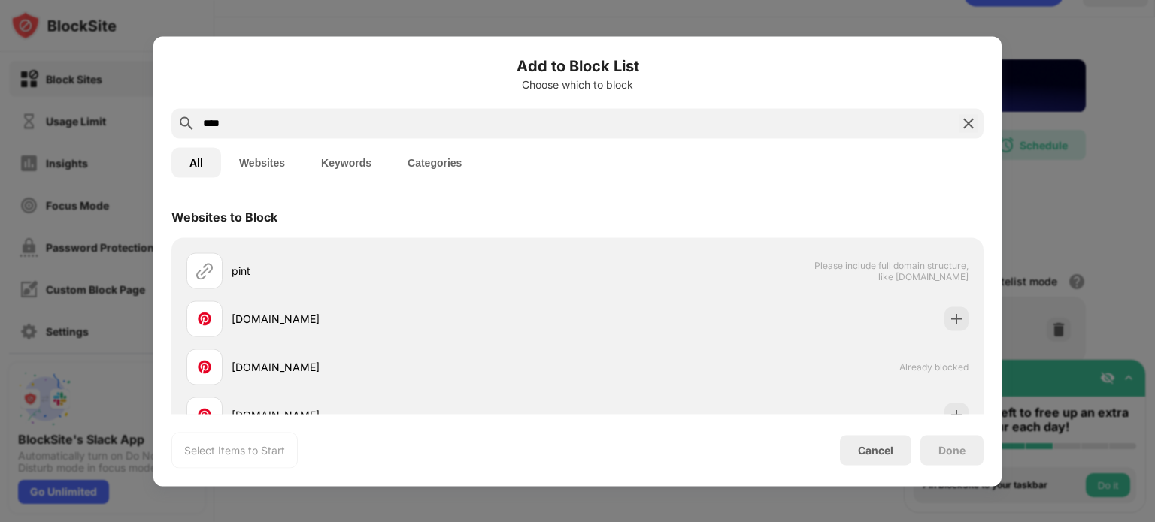
click at [755, 207] on div "Websites to Block" at bounding box center [577, 216] width 812 height 42
click at [463, 126] on input "****" at bounding box center [577, 123] width 752 height 18
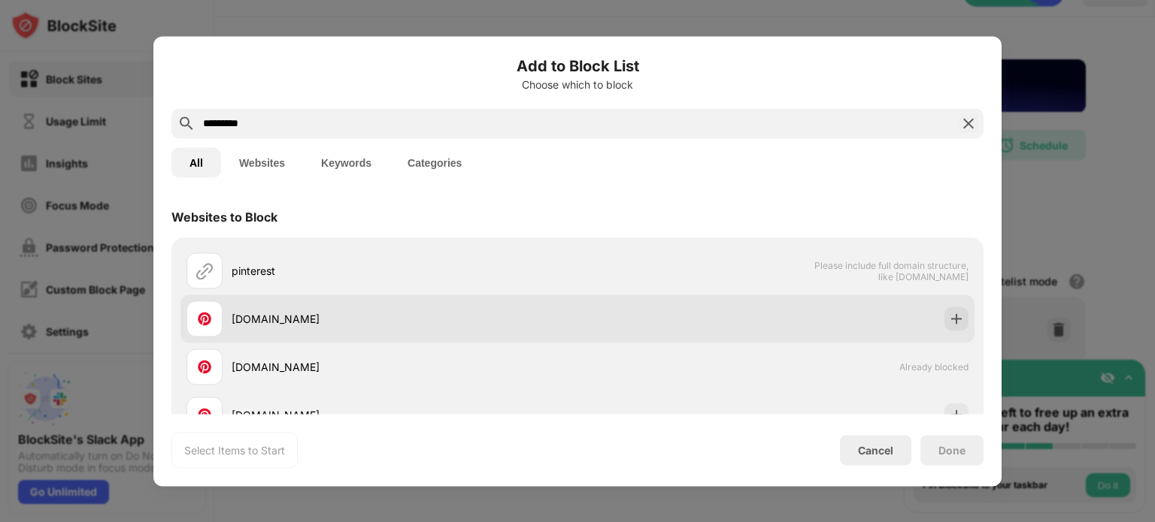
type input "*********"
click at [400, 306] on div "pinterest.com" at bounding box center [381, 319] width 391 height 36
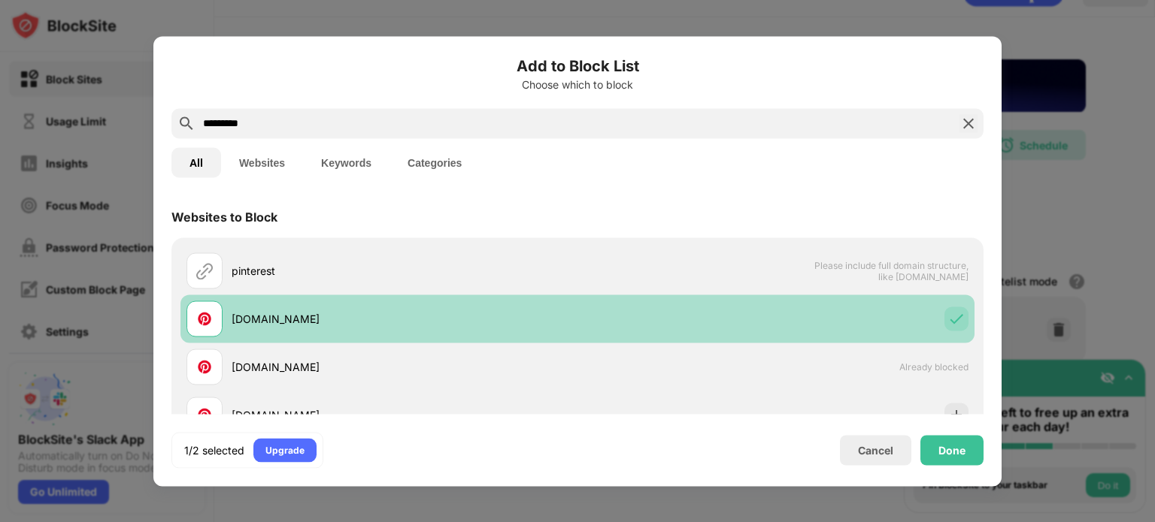
scroll to position [191, 0]
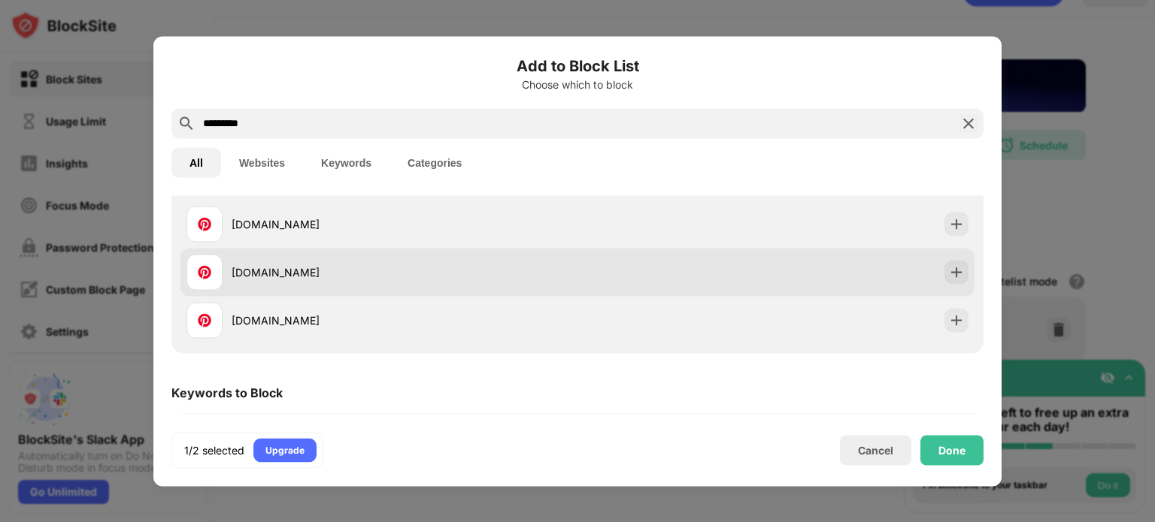
click at [726, 285] on div "pinterest.jp" at bounding box center [577, 272] width 794 height 48
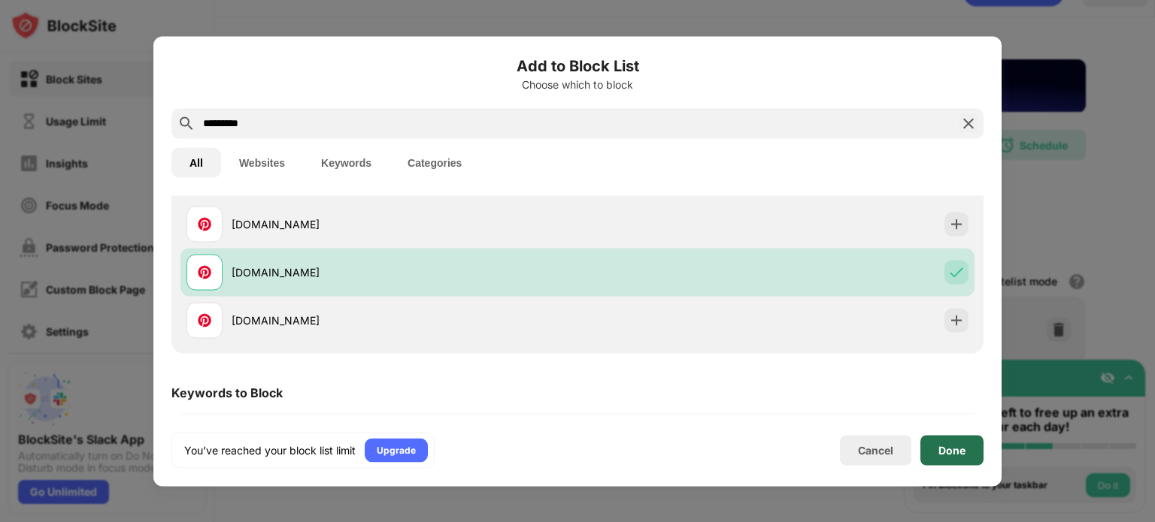
click at [964, 447] on div "Done" at bounding box center [951, 450] width 27 height 12
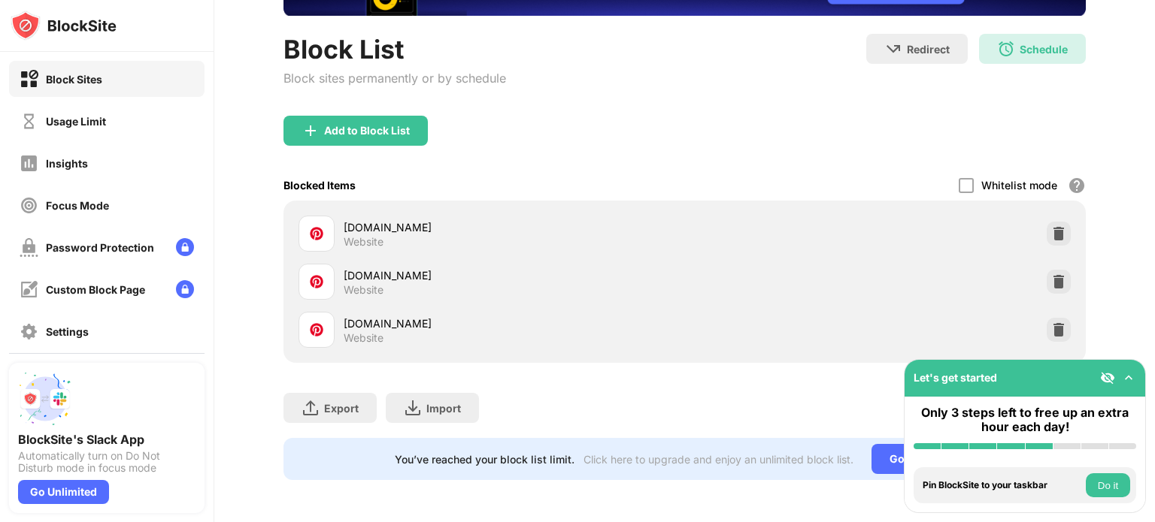
click at [504, 125] on div "Add to Block List" at bounding box center [684, 143] width 802 height 54
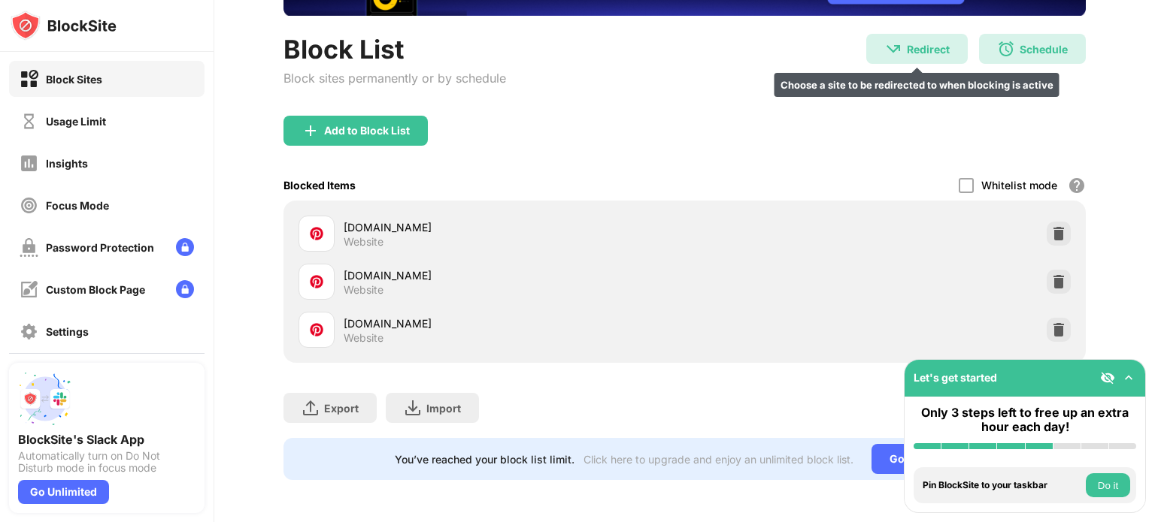
click at [870, 44] on div "Redirect Choose a site to be redirected to when blocking is active" at bounding box center [916, 49] width 101 height 30
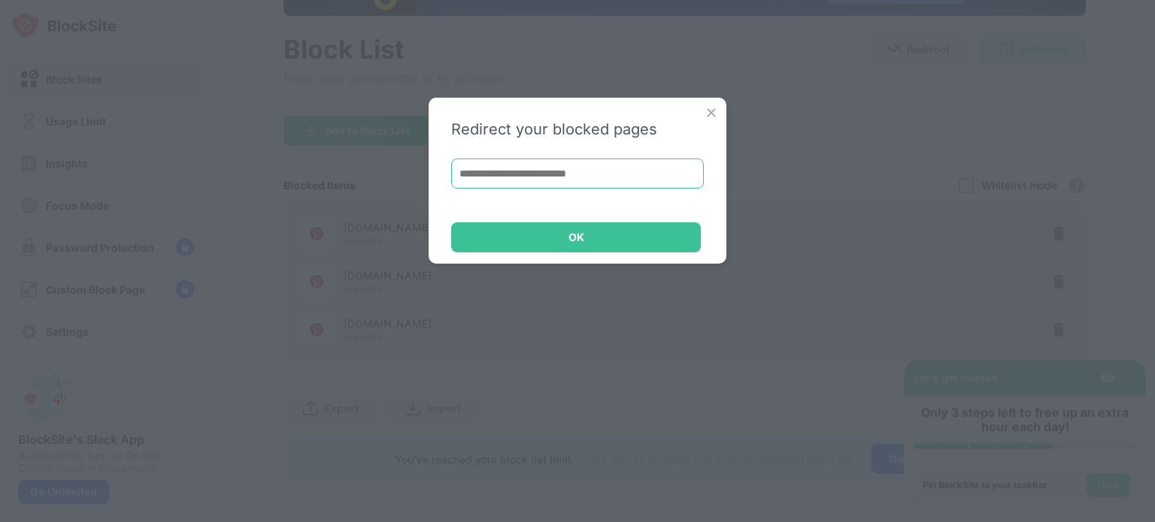
click at [565, 177] on input at bounding box center [577, 174] width 253 height 30
type input "*"
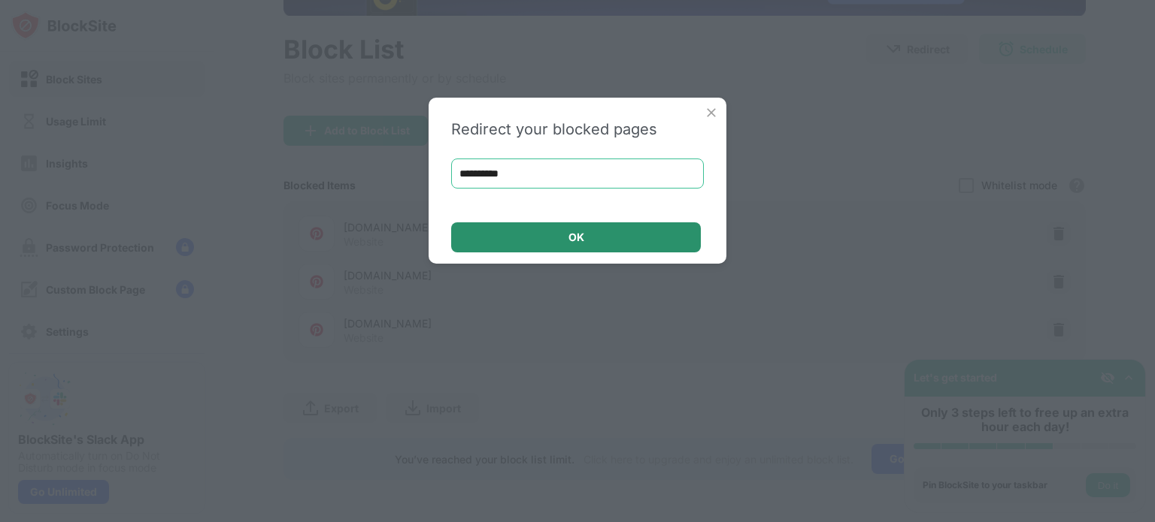
type input "**********"
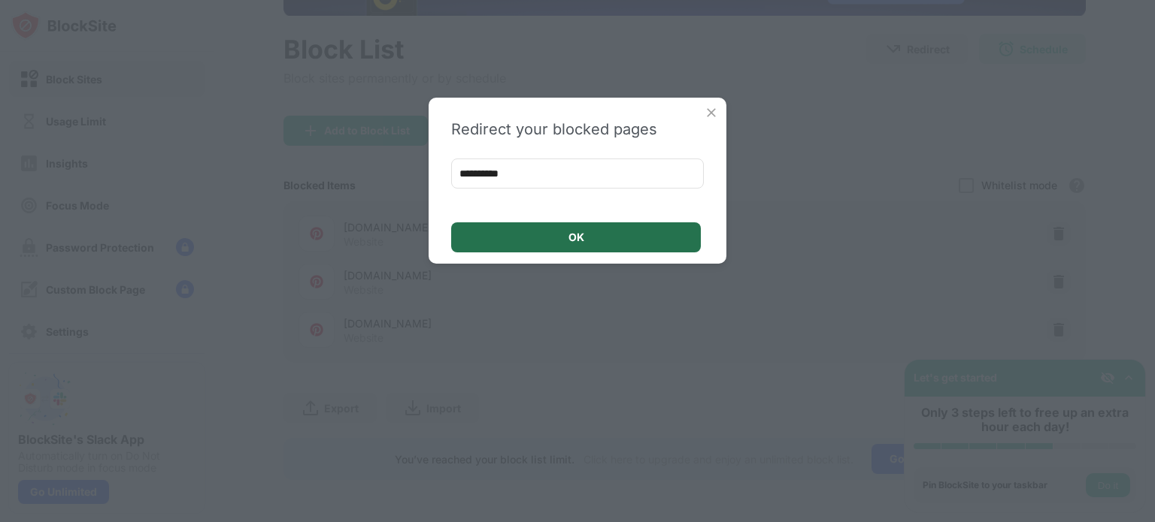
click at [565, 233] on div "OK" at bounding box center [576, 237] width 250 height 30
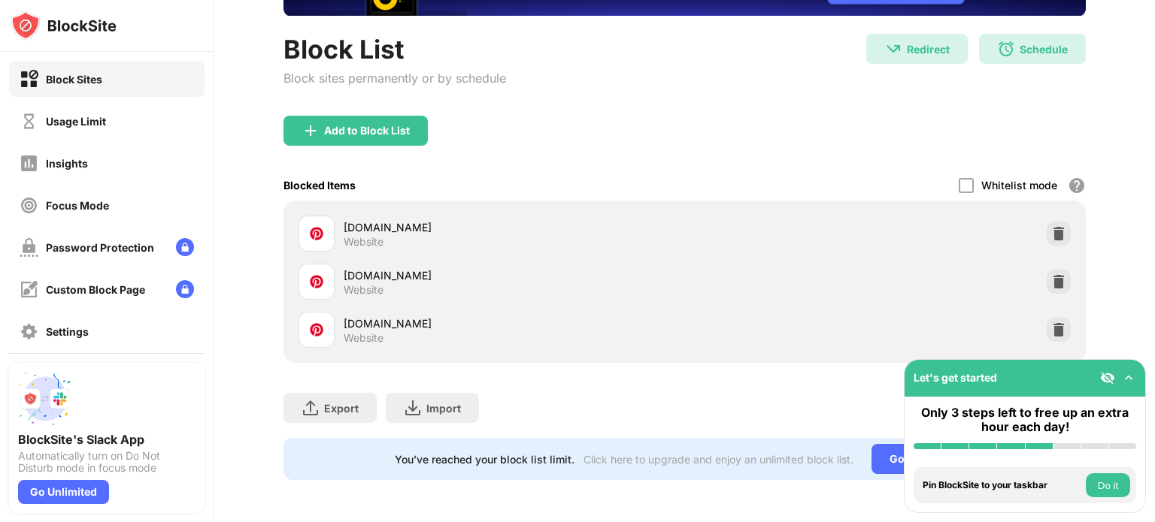
click at [535, 116] on div "Add to Block List" at bounding box center [684, 143] width 802 height 54
